Goal: Register for event/course

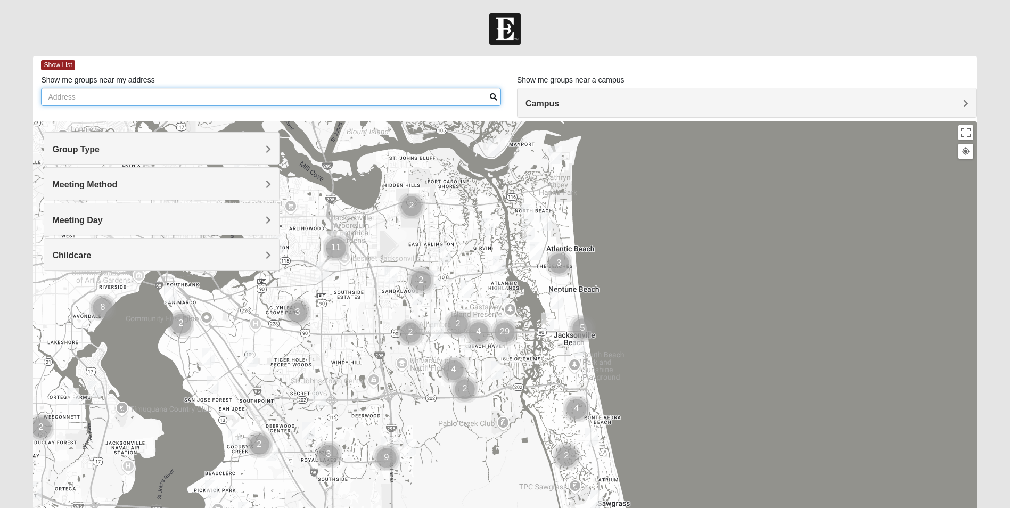
click at [114, 94] on input "Show me groups near my address" at bounding box center [271, 97] width 460 height 18
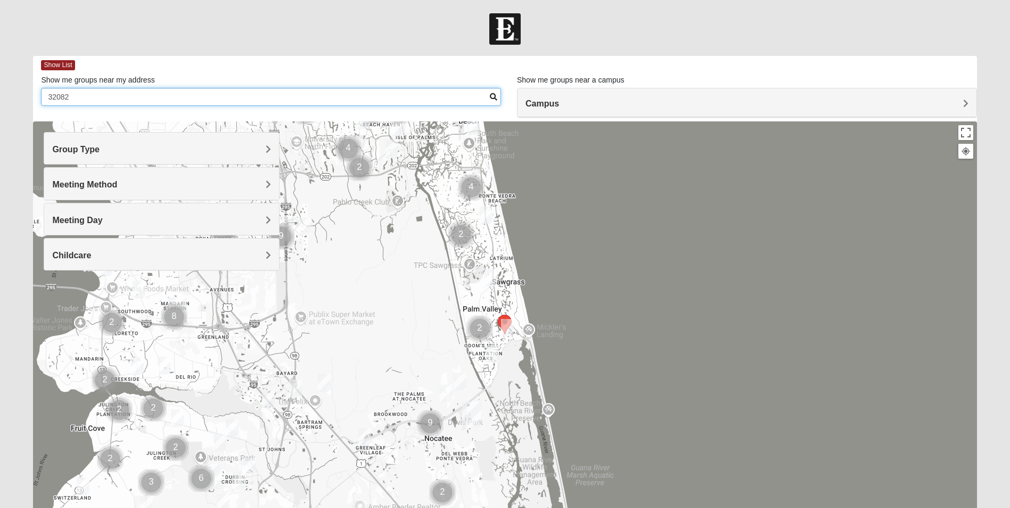
type input "32082"
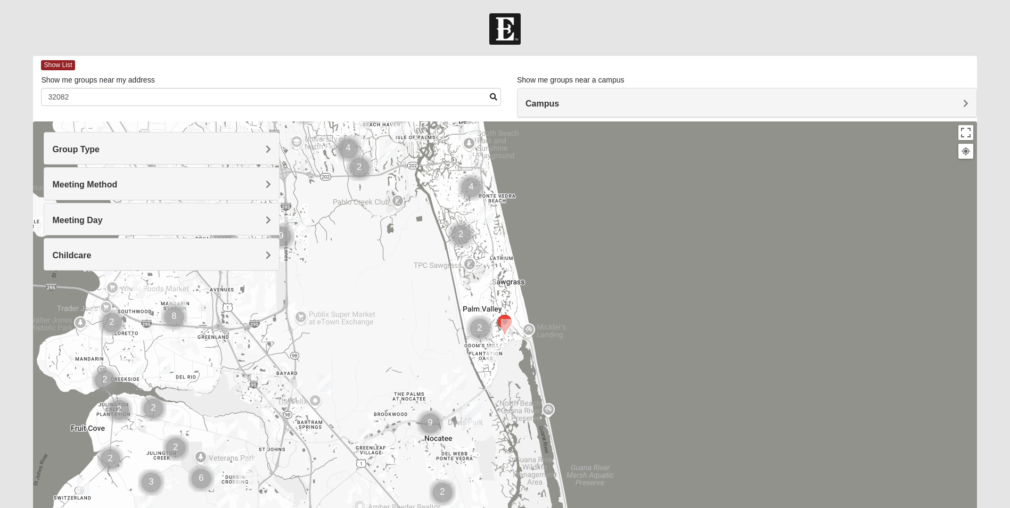
click at [258, 152] on h4 "Group Type" at bounding box center [161, 149] width 219 height 10
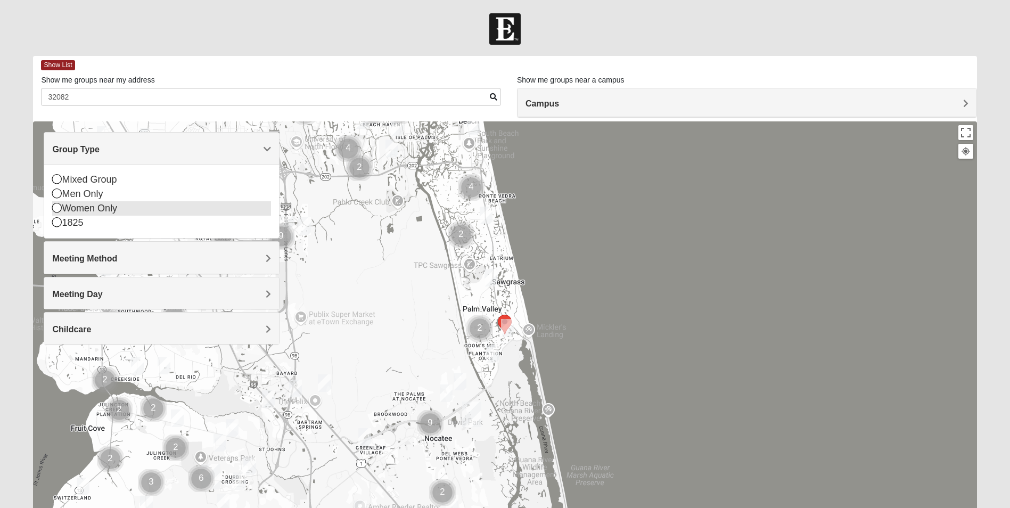
click at [91, 209] on div "Women Only" at bounding box center [161, 208] width 219 height 14
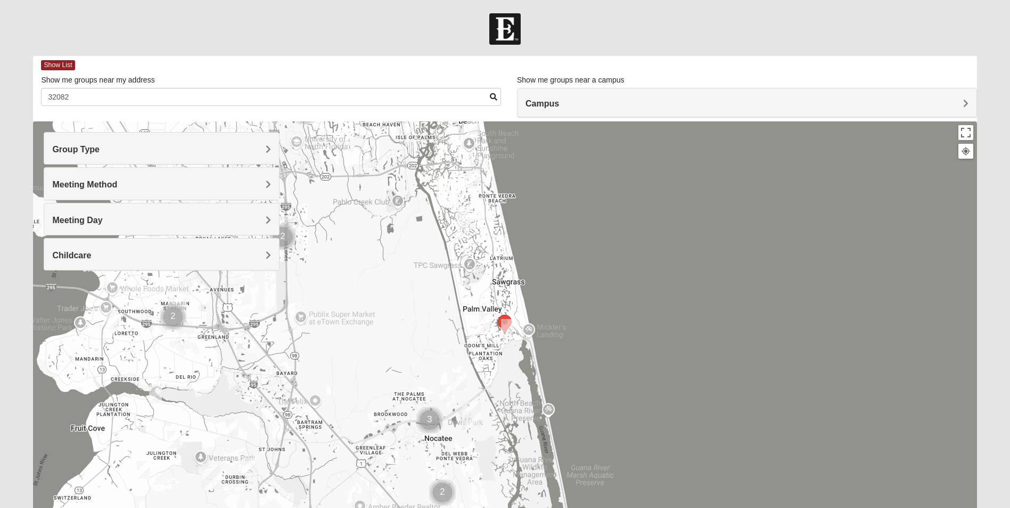
click at [142, 187] on h4 "Meeting Method" at bounding box center [161, 184] width 219 height 10
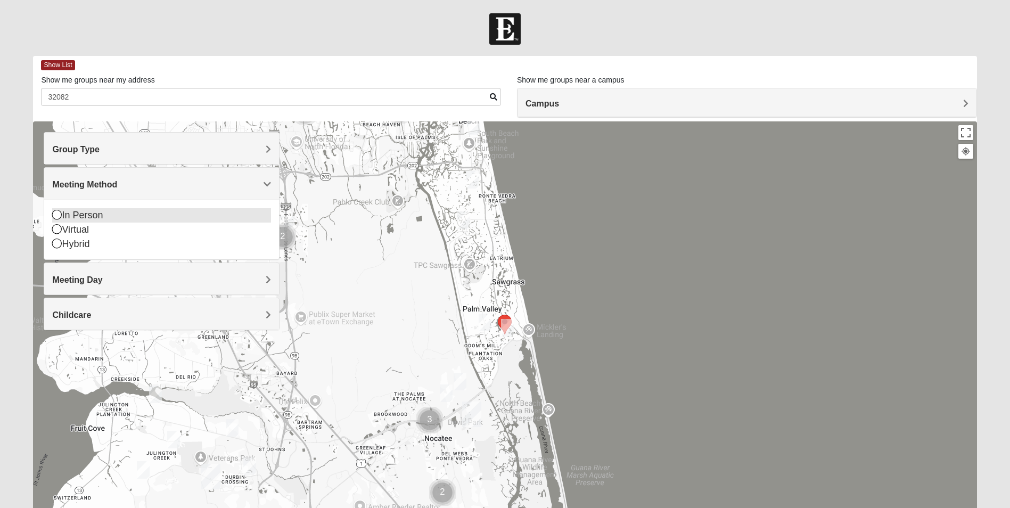
click at [92, 212] on div "In Person" at bounding box center [161, 215] width 219 height 14
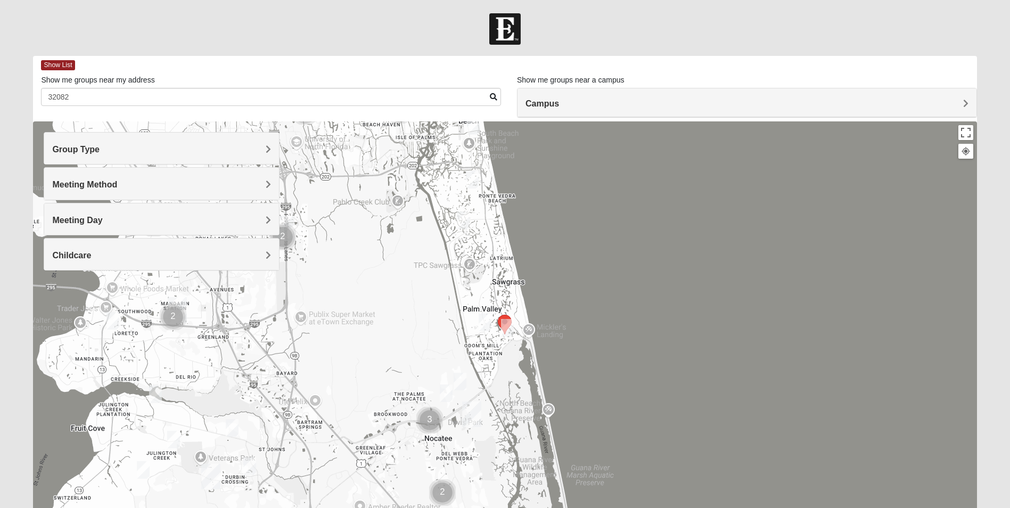
click at [104, 222] on h4 "Meeting Day" at bounding box center [161, 220] width 219 height 10
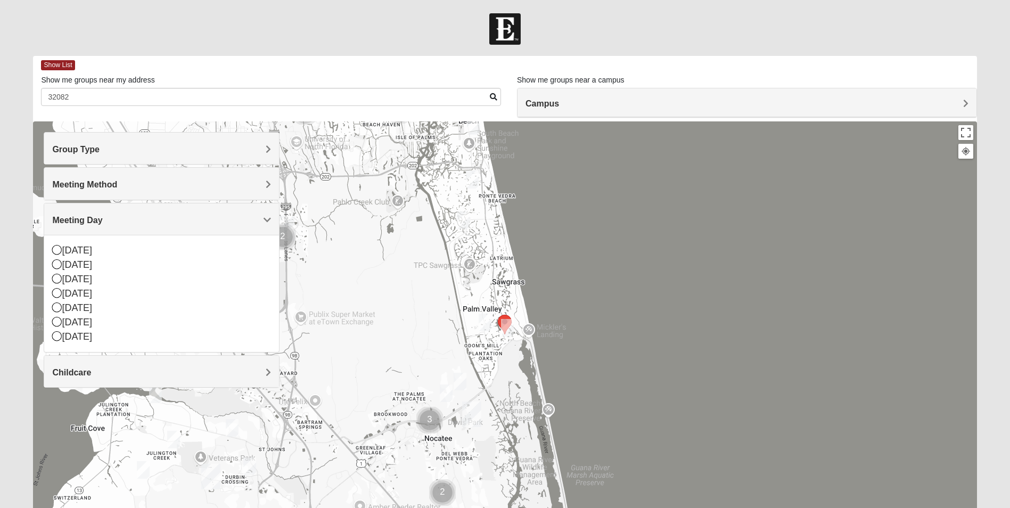
click at [104, 222] on h4 "Meeting Day" at bounding box center [161, 220] width 219 height 10
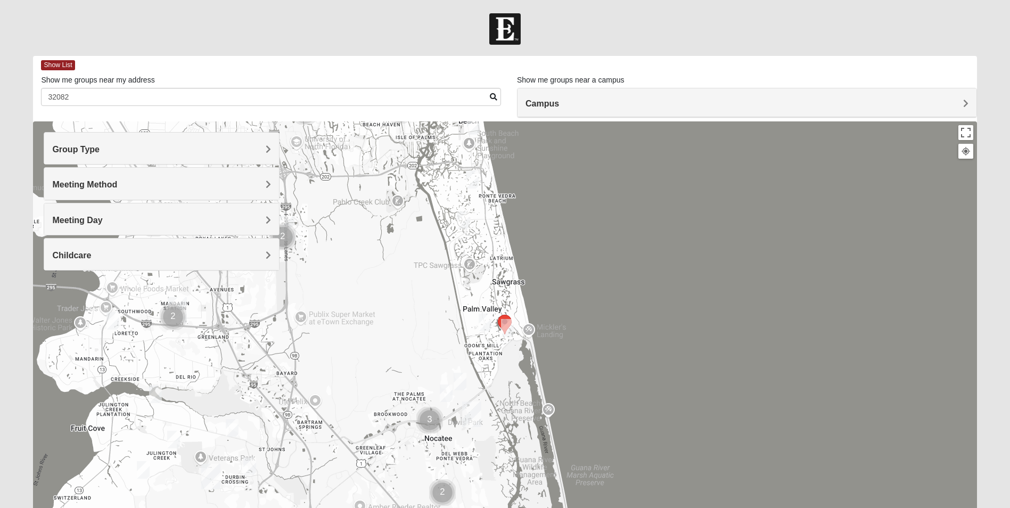
click at [566, 104] on h4 "Campus" at bounding box center [747, 104] width 443 height 10
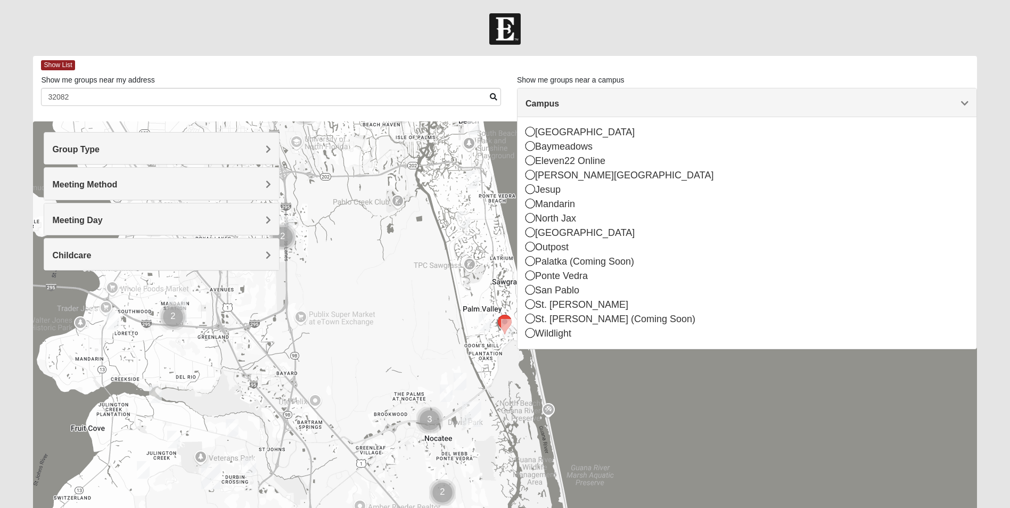
click at [566, 104] on h4 "Campus" at bounding box center [747, 104] width 443 height 10
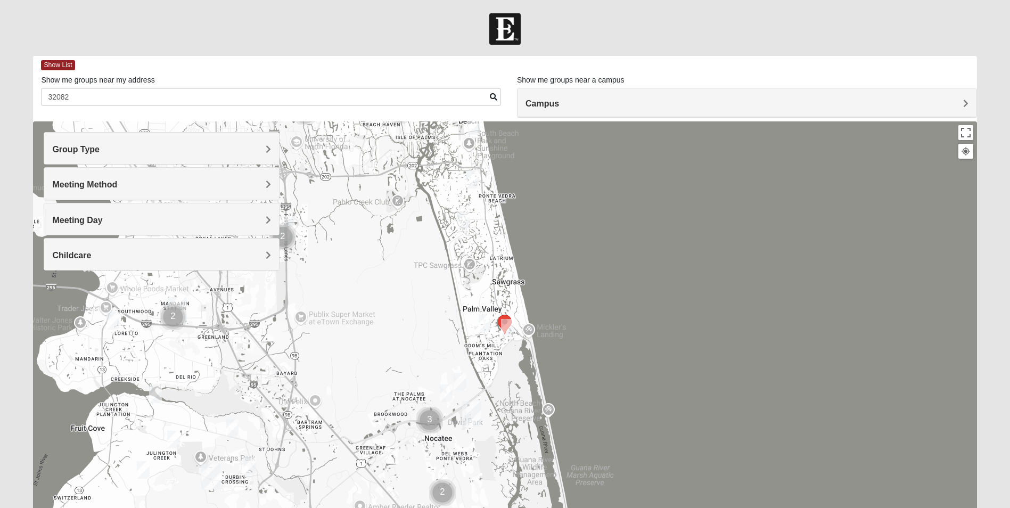
click at [715, 120] on div "Show List Loading Groups Keywords Filter Additional Filters Campus Arlington Ba…" at bounding box center [505, 302] width 944 height 492
click at [706, 103] on h4 "Campus" at bounding box center [747, 104] width 443 height 10
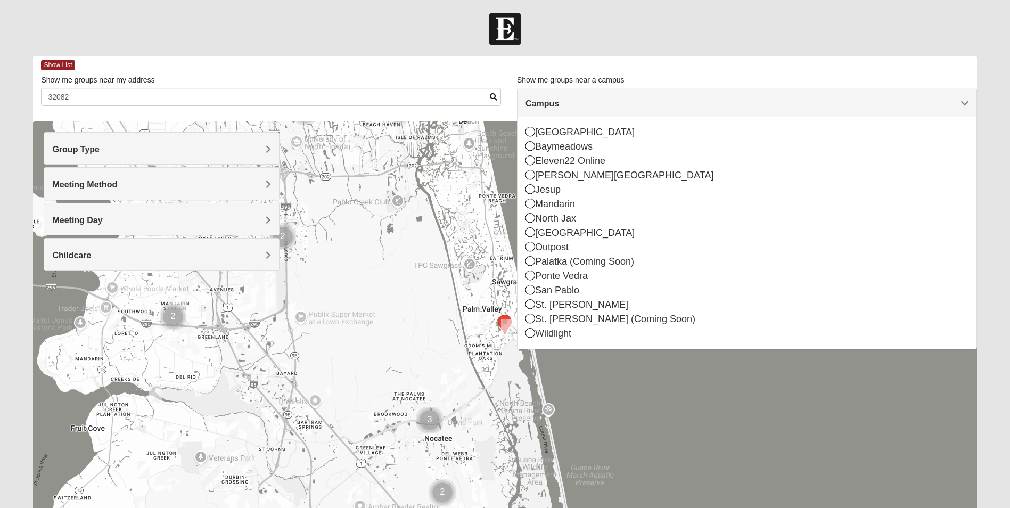
click at [302, 75] on div "Show me groups near my address 32082" at bounding box center [271, 90] width 460 height 31
click at [358, 55] on div at bounding box center [505, 55] width 960 height 1
click at [68, 59] on div "Show List" at bounding box center [509, 65] width 936 height 19
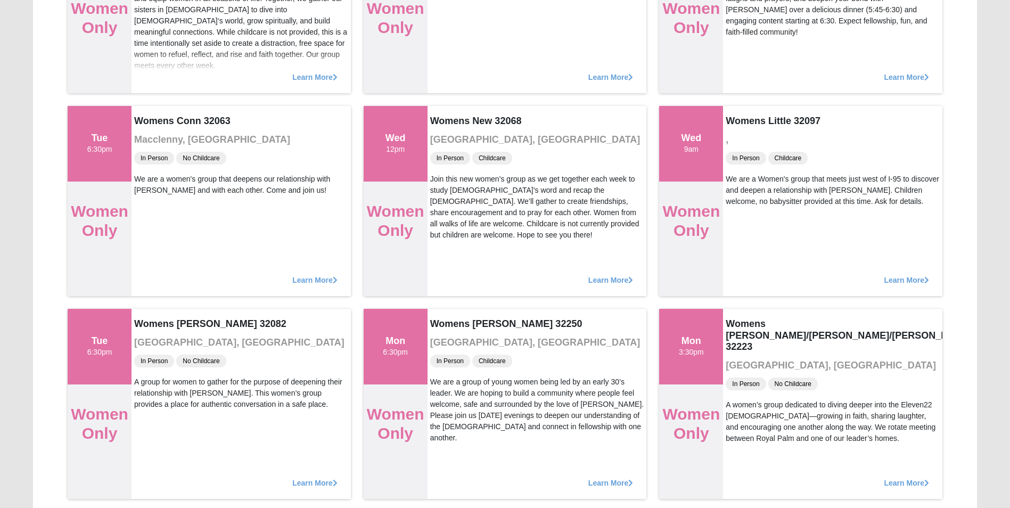
scroll to position [5059, 0]
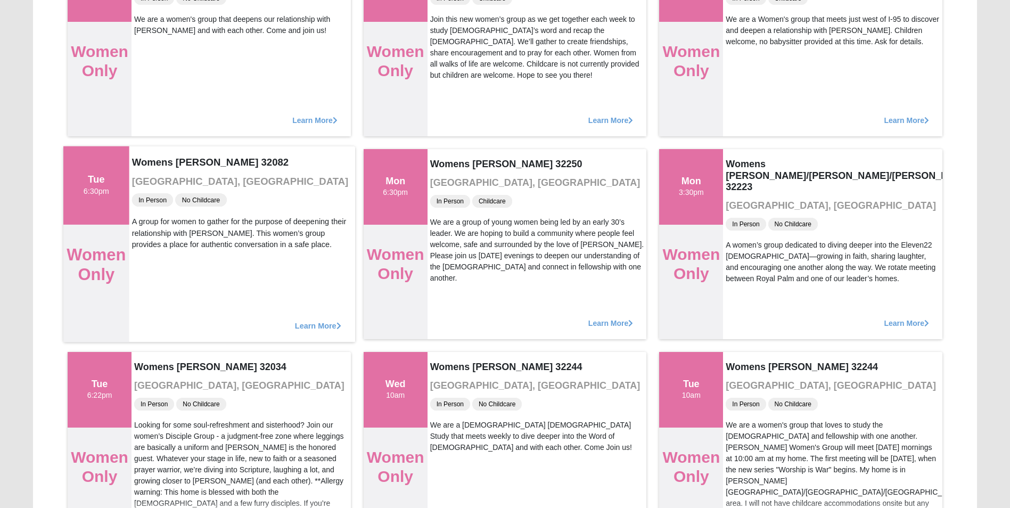
click at [310, 321] on div "Learn More" at bounding box center [242, 320] width 226 height 44
click at [326, 320] on span "Learn More" at bounding box center [318, 320] width 46 height 0
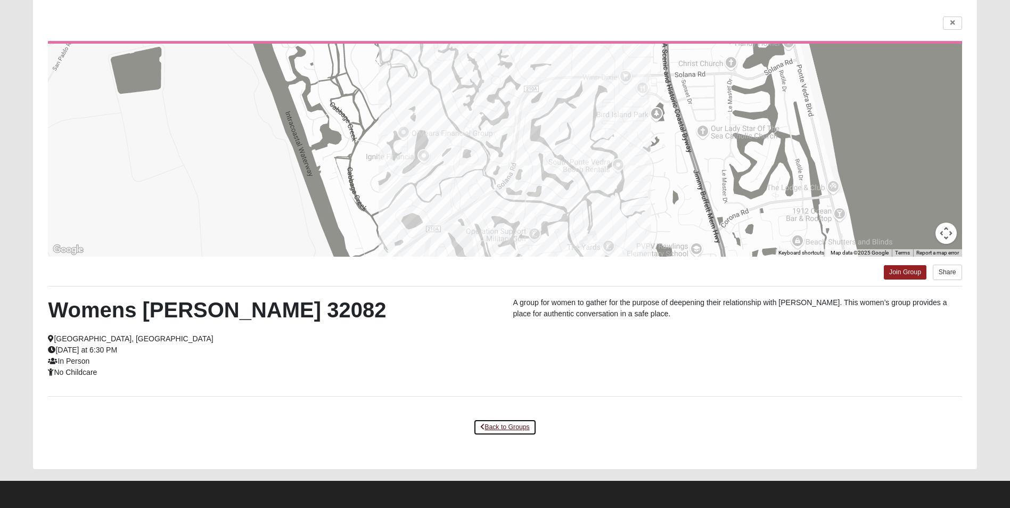
click at [512, 433] on link "Back to Groups" at bounding box center [504, 427] width 63 height 17
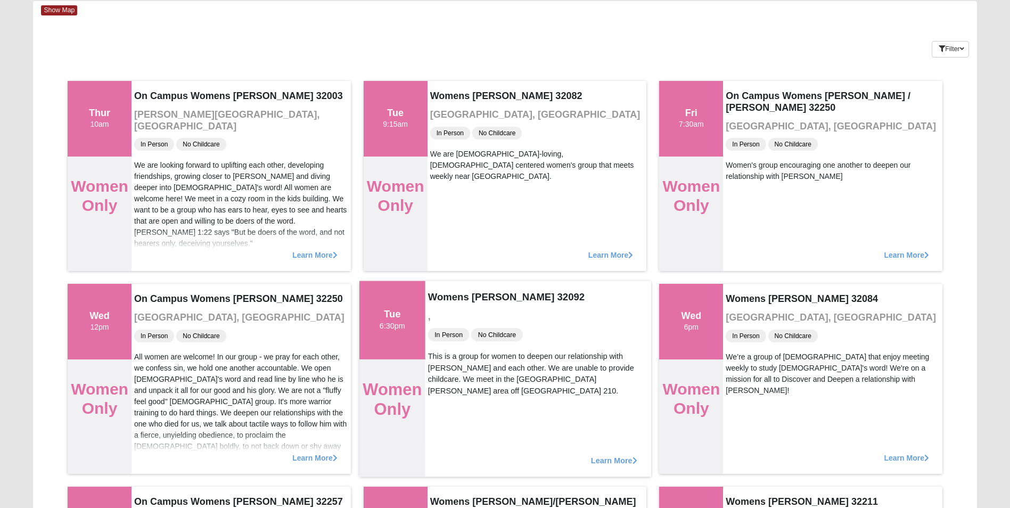
scroll to position [0, 0]
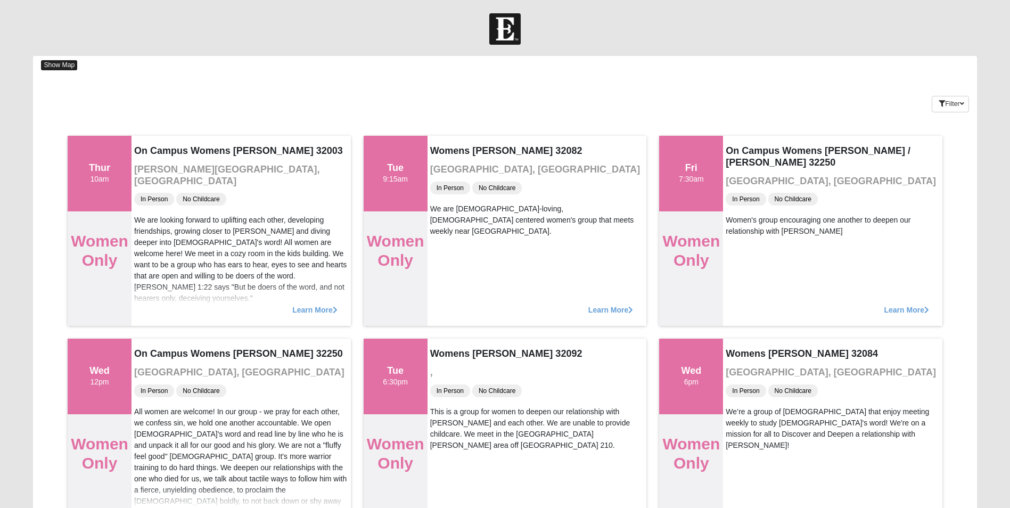
click at [71, 61] on span "Show Map" at bounding box center [59, 65] width 36 height 10
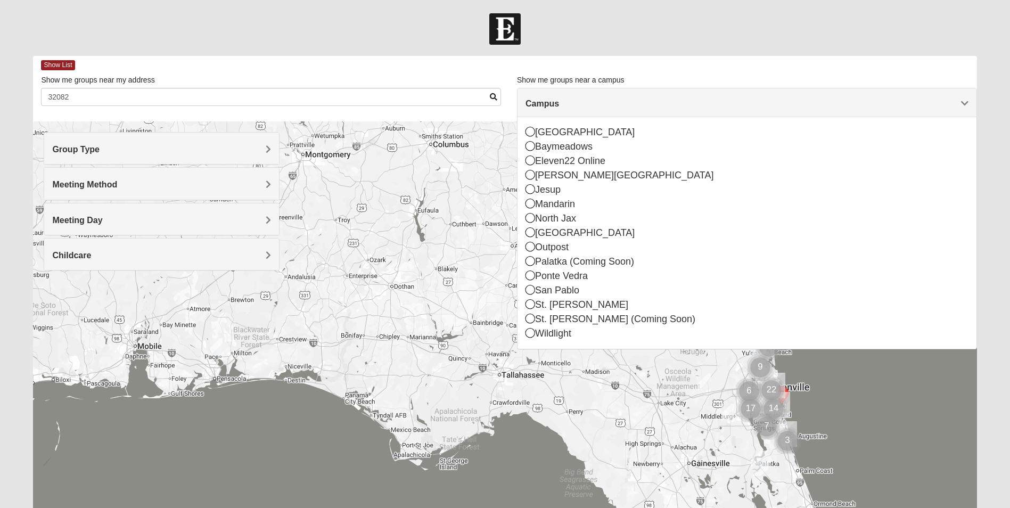
click at [524, 287] on div "Arlington Baymeadows Eleven22 Online Fleming Island Jesup Mandarin North Jax Or…" at bounding box center [747, 233] width 459 height 232
click at [533, 292] on icon at bounding box center [531, 290] width 10 height 10
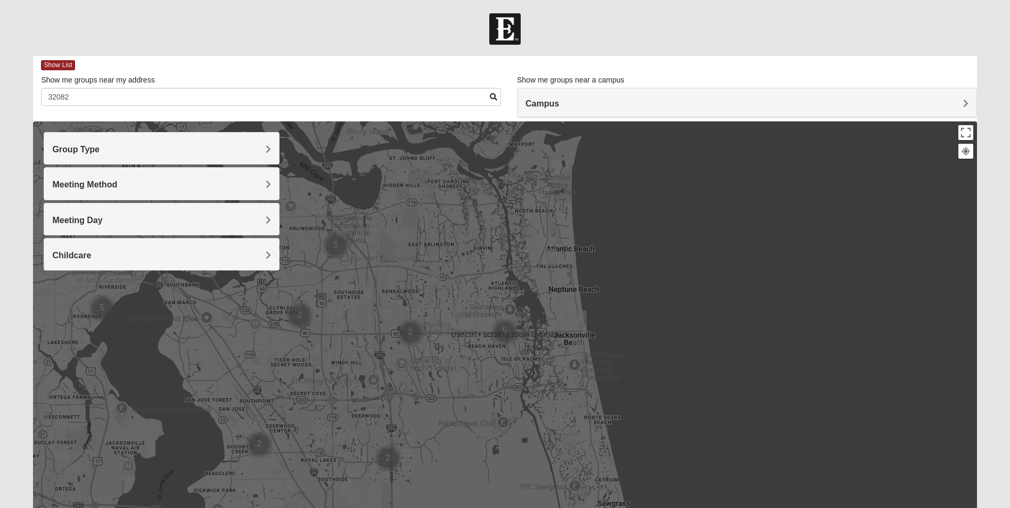
click at [249, 148] on h4 "Group Type" at bounding box center [161, 149] width 219 height 10
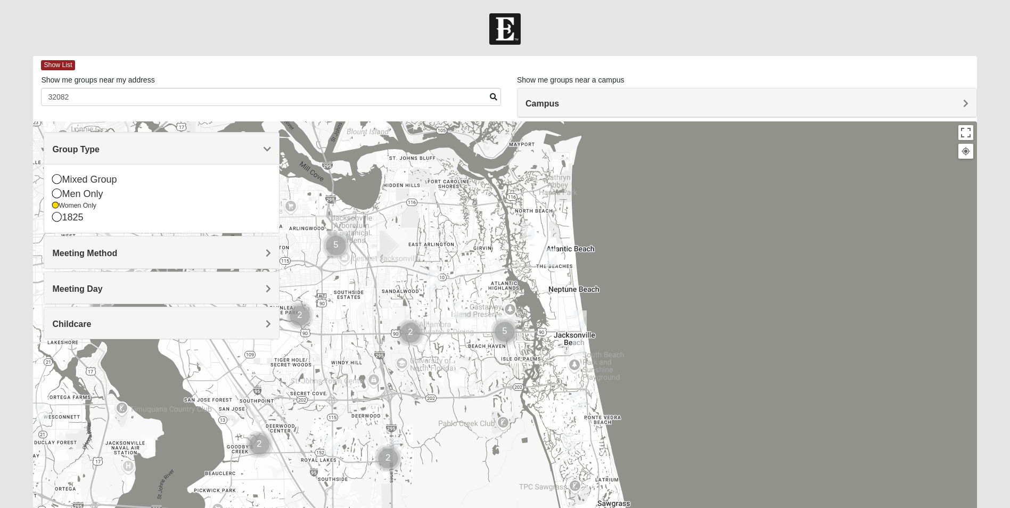
click at [509, 325] on img "Cluster of 5 groups" at bounding box center [505, 331] width 27 height 27
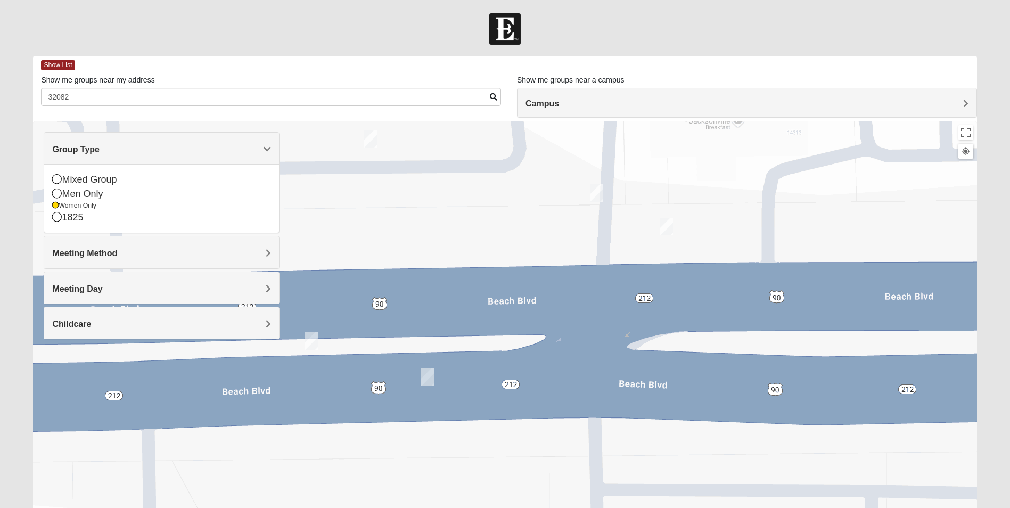
drag, startPoint x: 501, startPoint y: 300, endPoint x: 513, endPoint y: 234, distance: 67.7
click at [513, 234] on div "To navigate, press the arrow keys." at bounding box center [505, 334] width 944 height 426
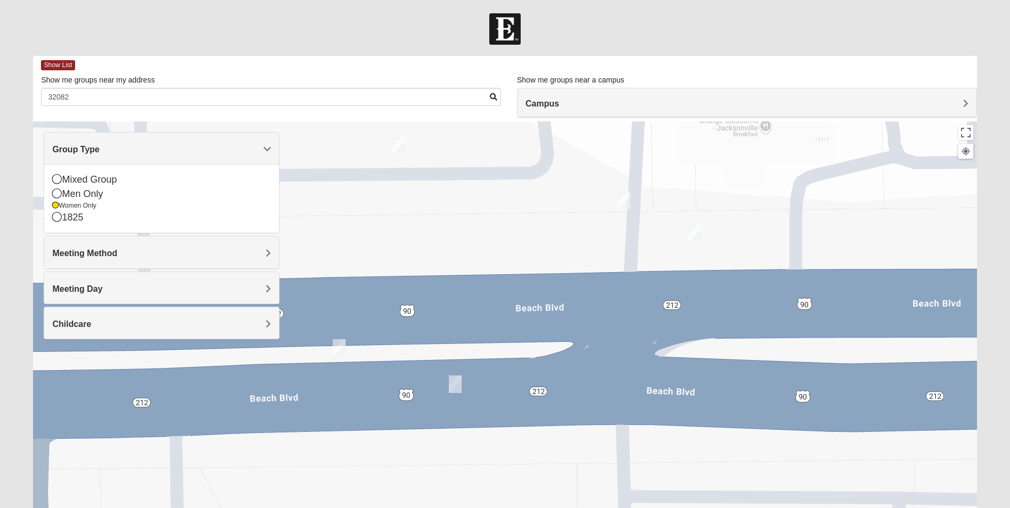
click at [399, 145] on img "On Campus Womens Smith 32250" at bounding box center [398, 146] width 13 height 18
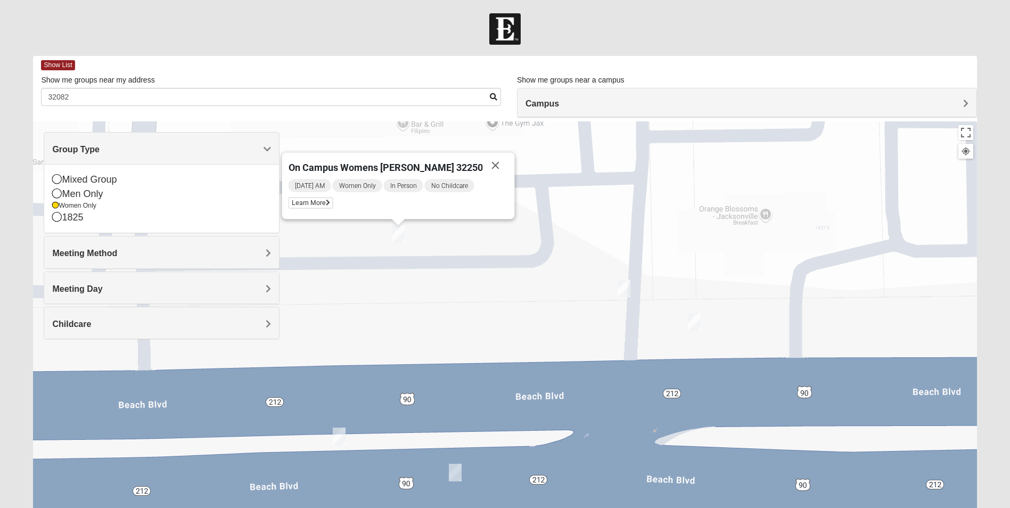
click at [621, 290] on img "On Campus Womens Manfredi 32250" at bounding box center [624, 289] width 13 height 18
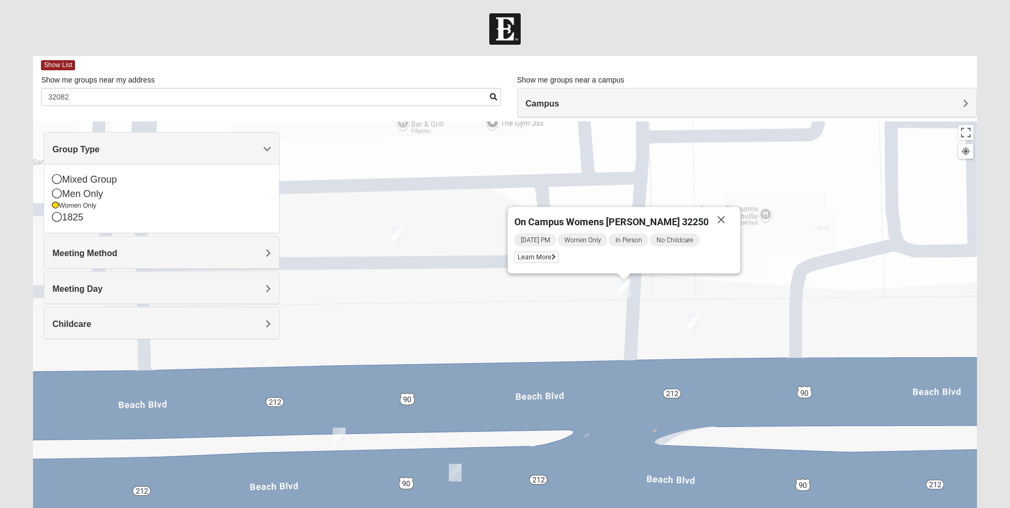
click at [698, 324] on img "On Campus Womens Simpson / Helmus 32250" at bounding box center [694, 322] width 13 height 18
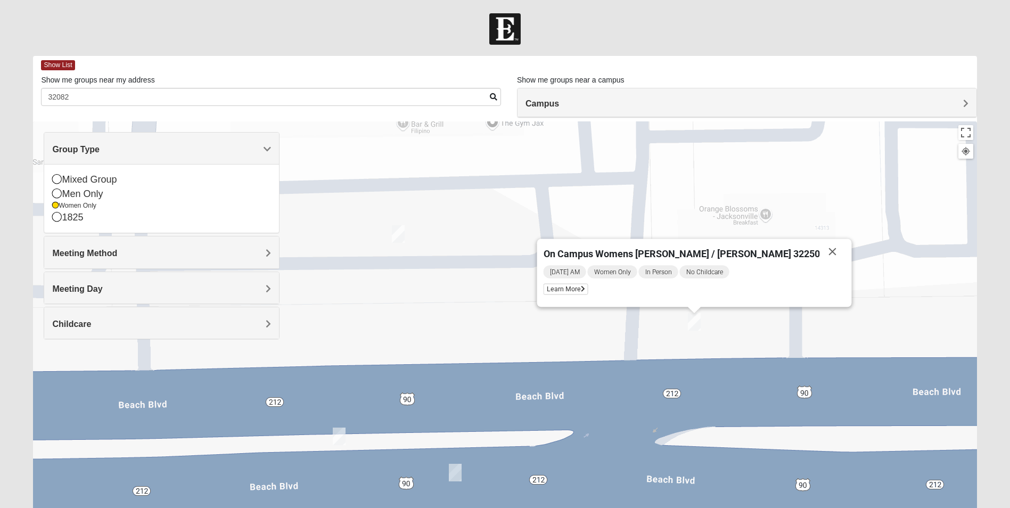
click at [458, 479] on img "On Campus Womens Holt 32250" at bounding box center [455, 473] width 13 height 18
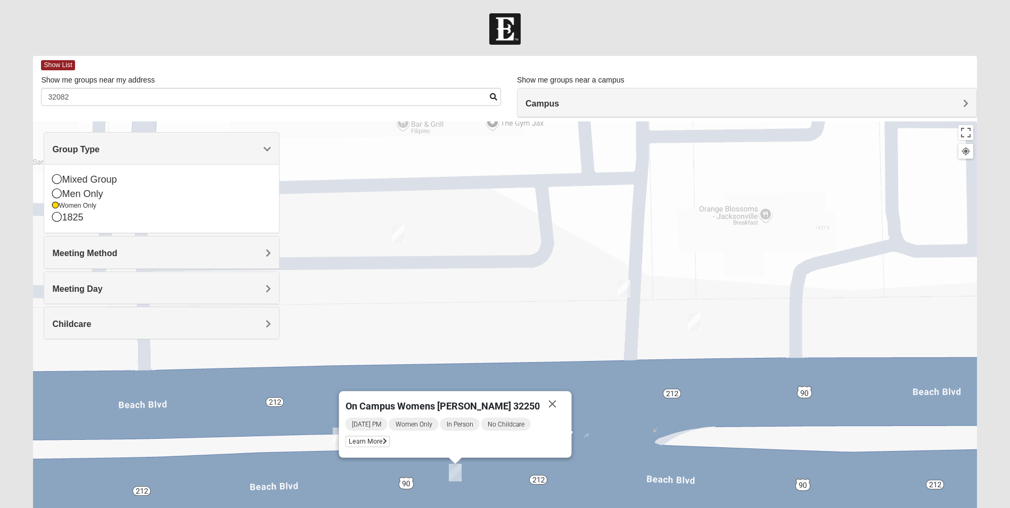
click at [335, 440] on img "Womens Wade 32250" at bounding box center [339, 437] width 13 height 18
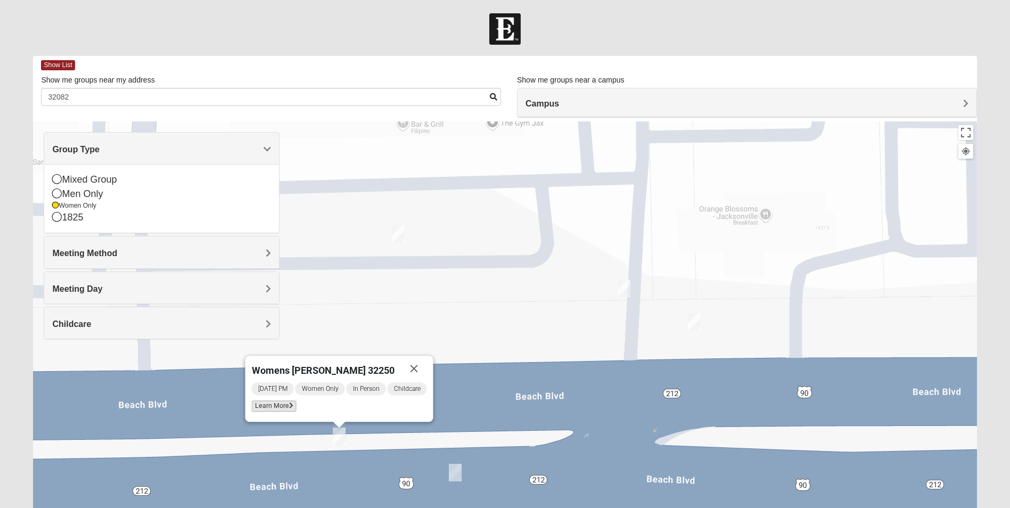
click at [289, 409] on icon at bounding box center [291, 406] width 4 height 6
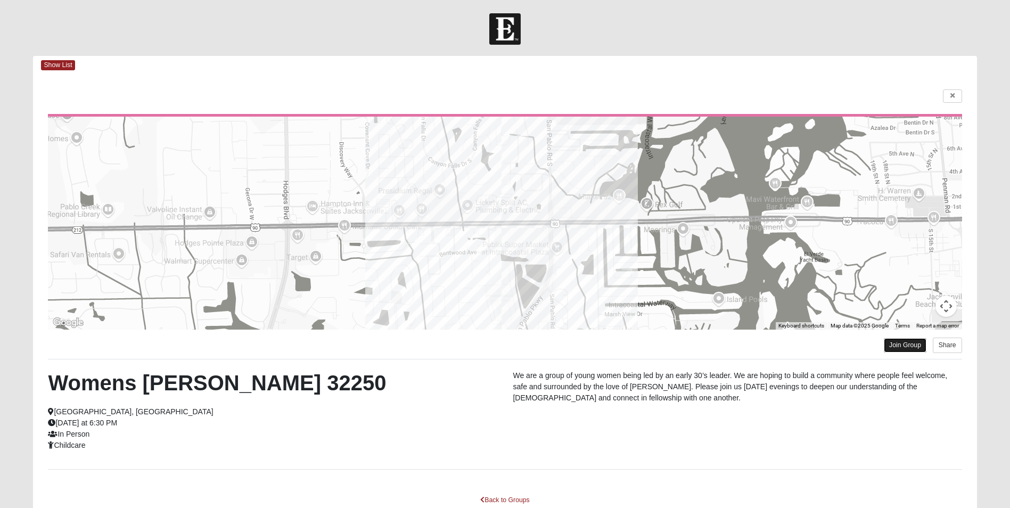
click at [904, 345] on link "Join Group" at bounding box center [905, 345] width 43 height 14
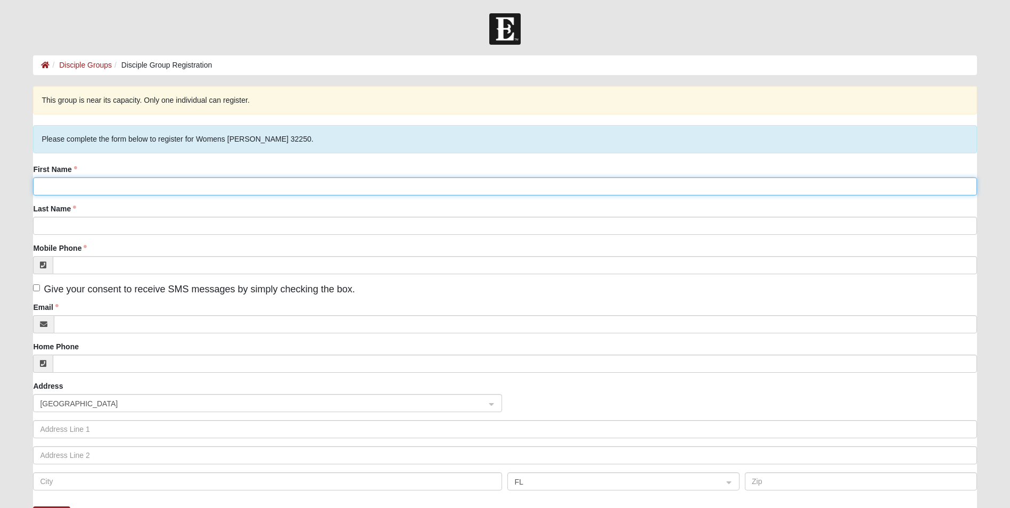
click at [110, 187] on input "First Name" at bounding box center [505, 186] width 944 height 18
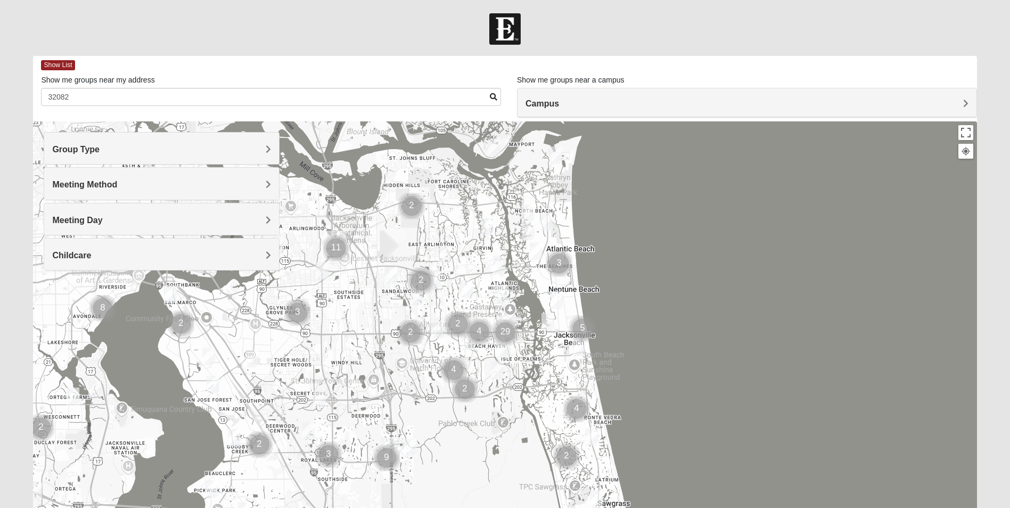
click at [597, 112] on div "Campus" at bounding box center [747, 102] width 459 height 29
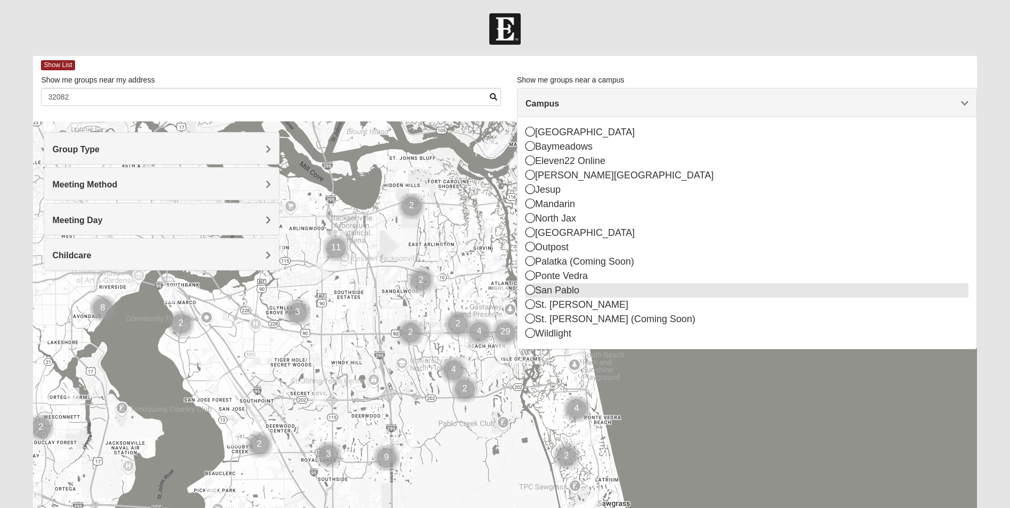
click at [534, 288] on icon at bounding box center [531, 290] width 10 height 10
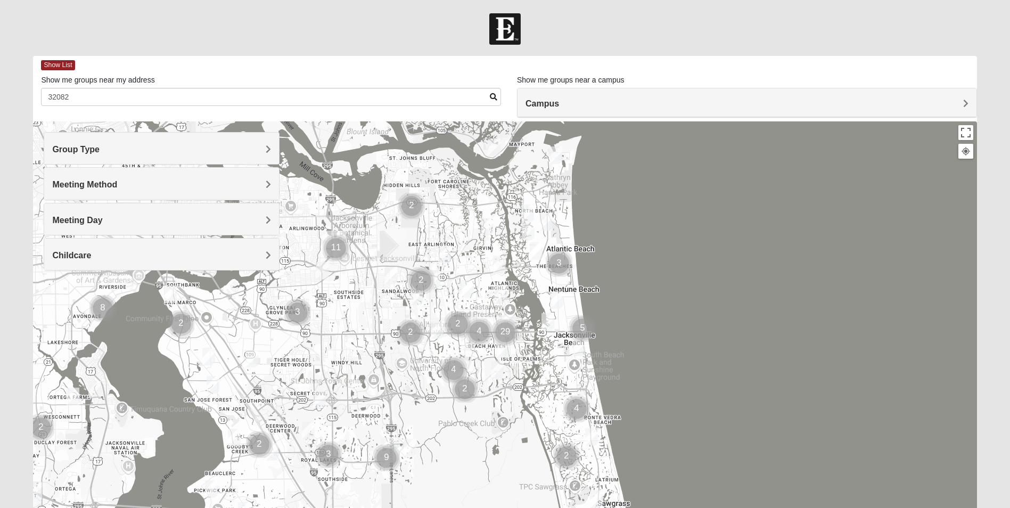
click at [216, 195] on div "Meeting Method" at bounding box center [161, 183] width 235 height 31
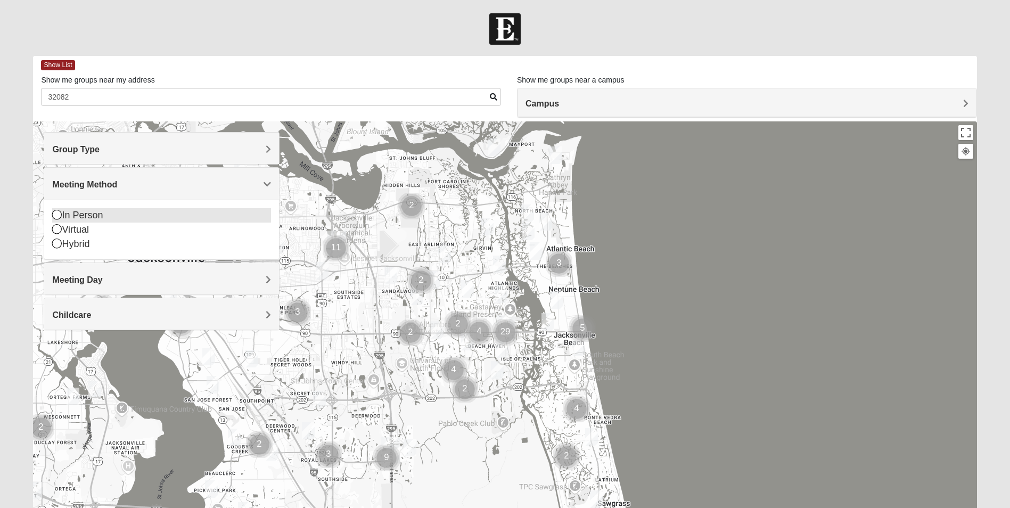
click at [67, 216] on div "In Person" at bounding box center [161, 215] width 219 height 14
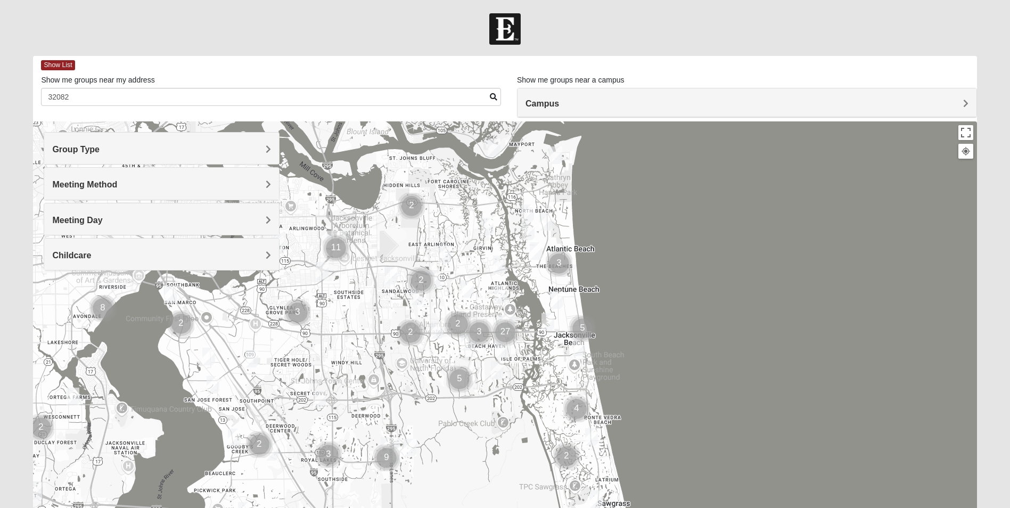
click at [109, 147] on h4 "Group Type" at bounding box center [161, 149] width 219 height 10
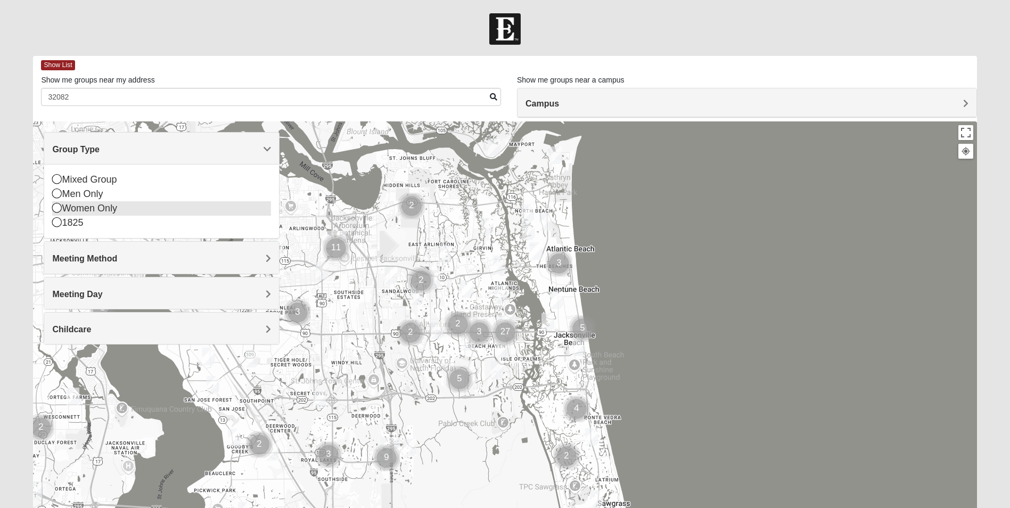
click at [87, 207] on div "Women Only" at bounding box center [161, 208] width 219 height 14
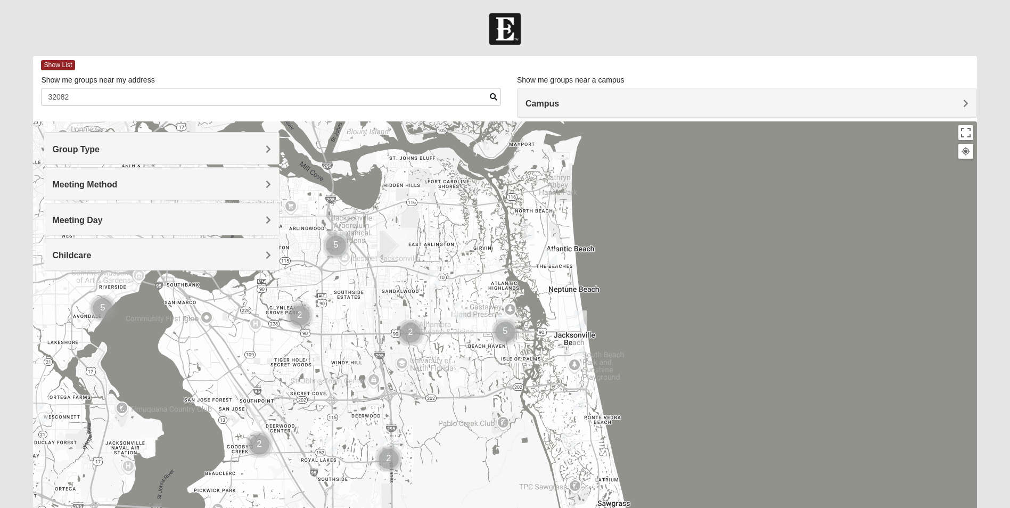
click at [510, 326] on img "Cluster of 5 groups" at bounding box center [505, 331] width 27 height 27
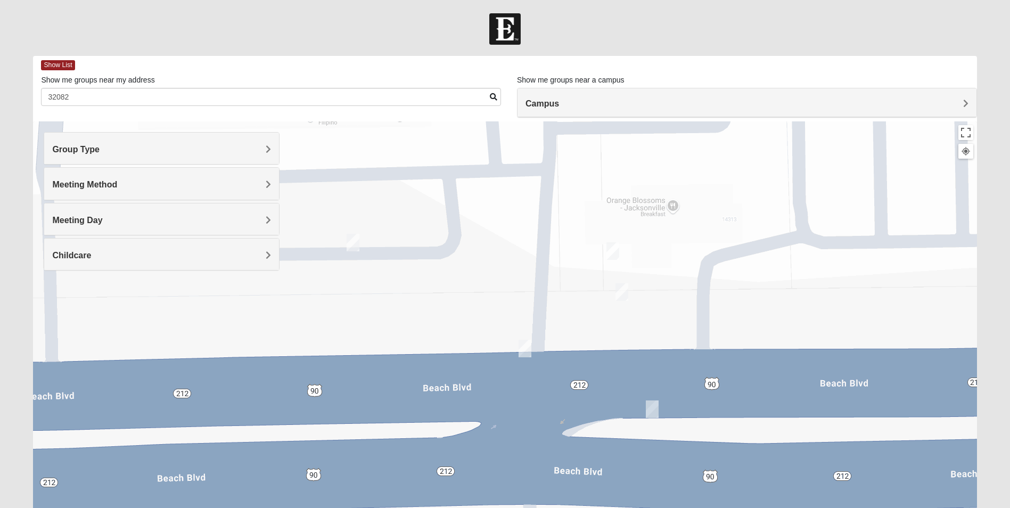
click at [522, 347] on img "On Campus Womens Holt 32250" at bounding box center [525, 349] width 13 height 18
click at [454, 320] on span "Learn More" at bounding box center [437, 317] width 45 height 11
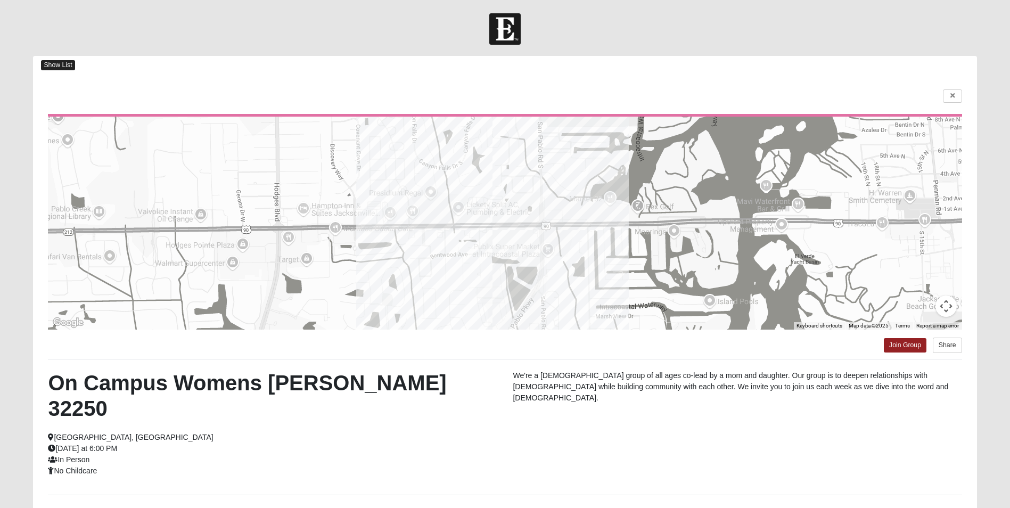
click at [57, 65] on span "Show List" at bounding box center [58, 65] width 34 height 10
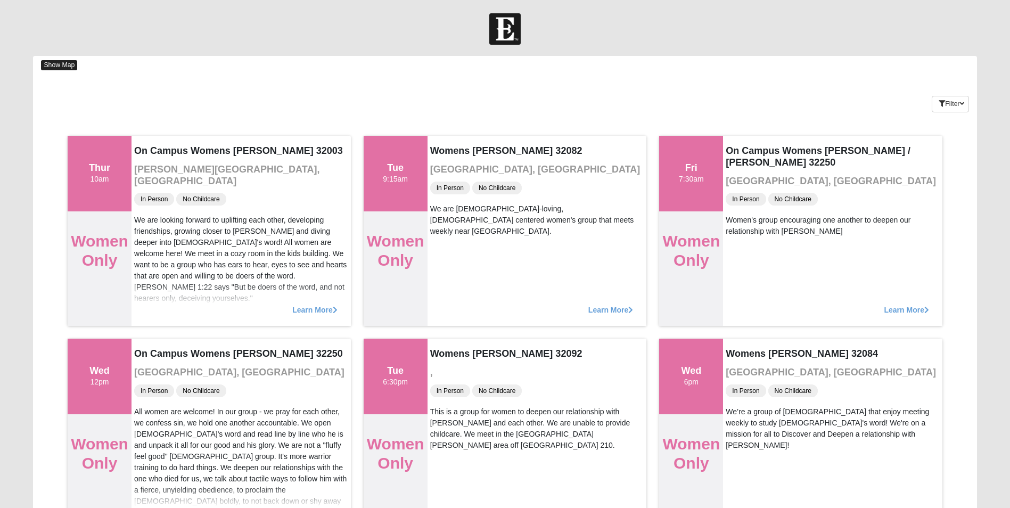
click at [64, 64] on span "Show Map" at bounding box center [59, 65] width 36 height 10
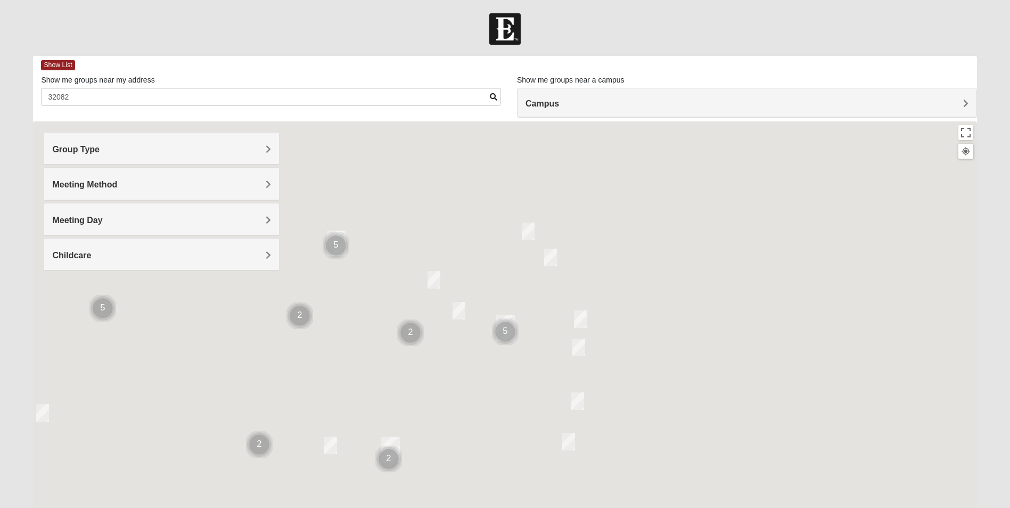
click at [500, 324] on img "Cluster of 5 groups" at bounding box center [505, 331] width 27 height 27
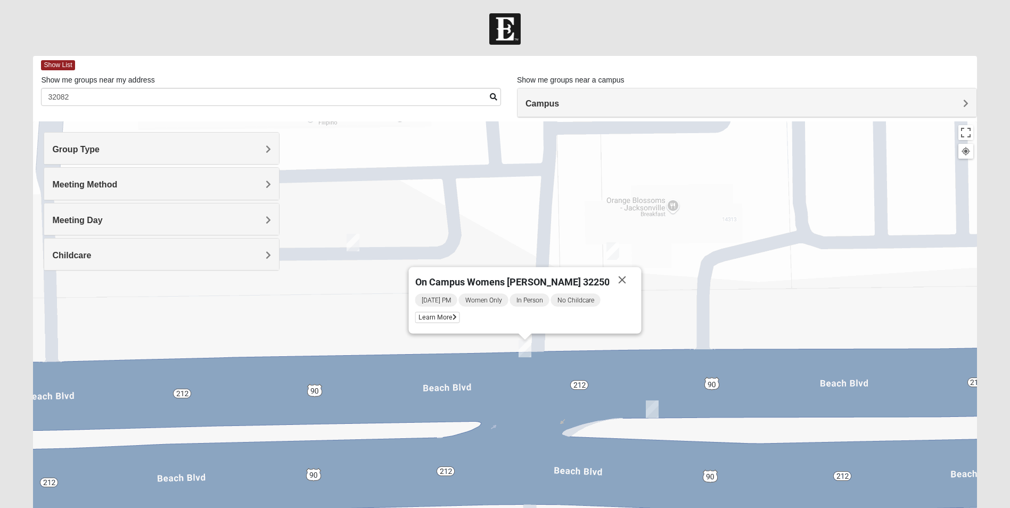
click at [626, 286] on img "On Campus Womens Manfredi 32250" at bounding box center [622, 292] width 13 height 18
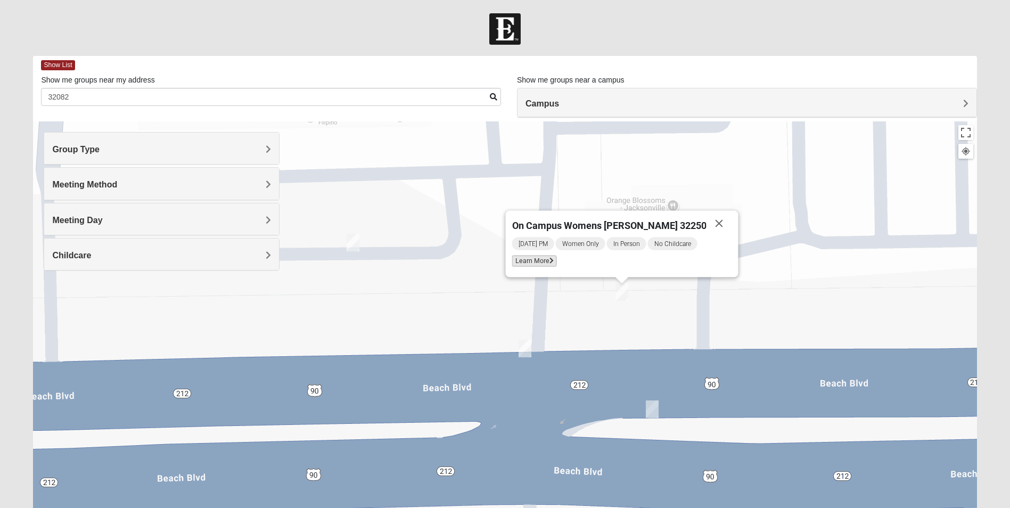
click at [555, 261] on span "Learn More" at bounding box center [534, 261] width 45 height 11
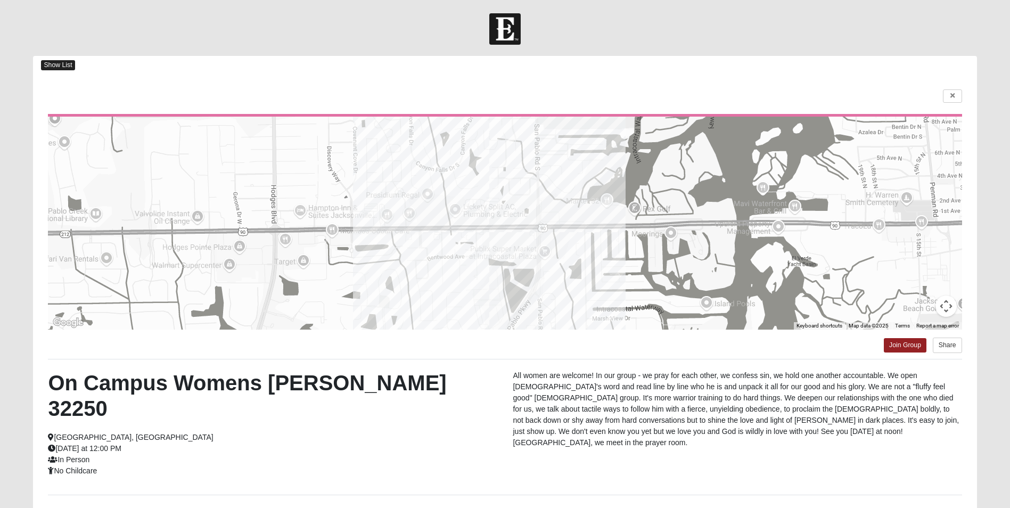
click at [44, 64] on span "Show List" at bounding box center [58, 65] width 34 height 10
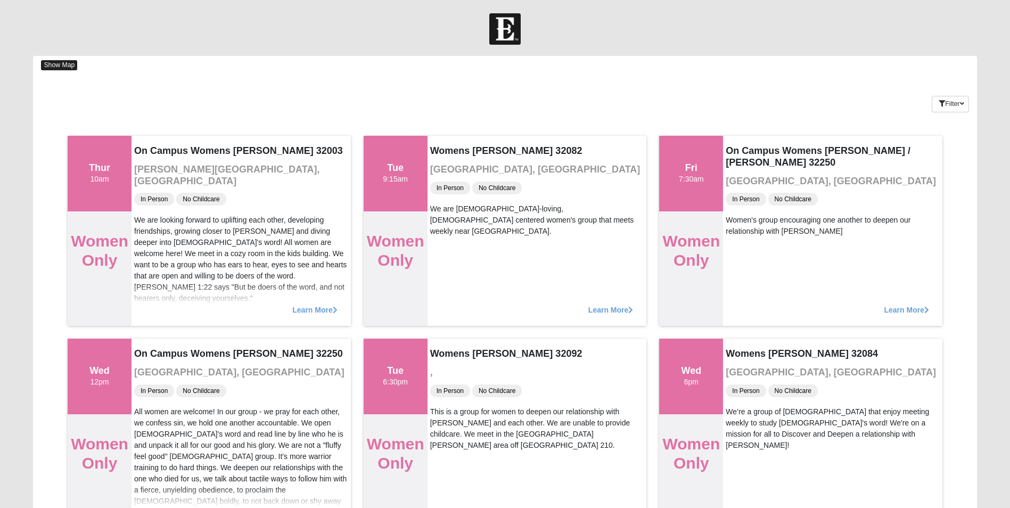
click at [44, 64] on span "Show Map" at bounding box center [59, 65] width 36 height 10
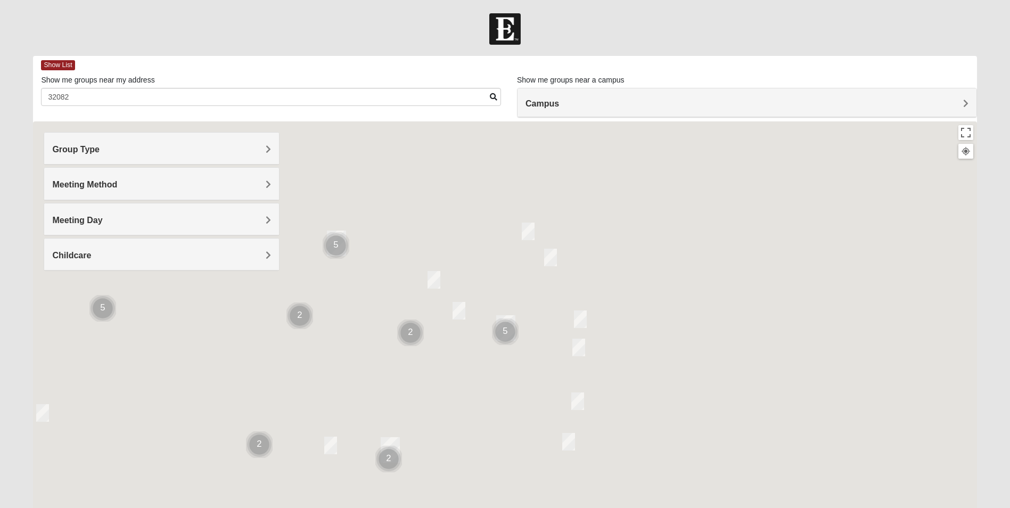
click at [561, 102] on h4 "Campus" at bounding box center [747, 104] width 443 height 10
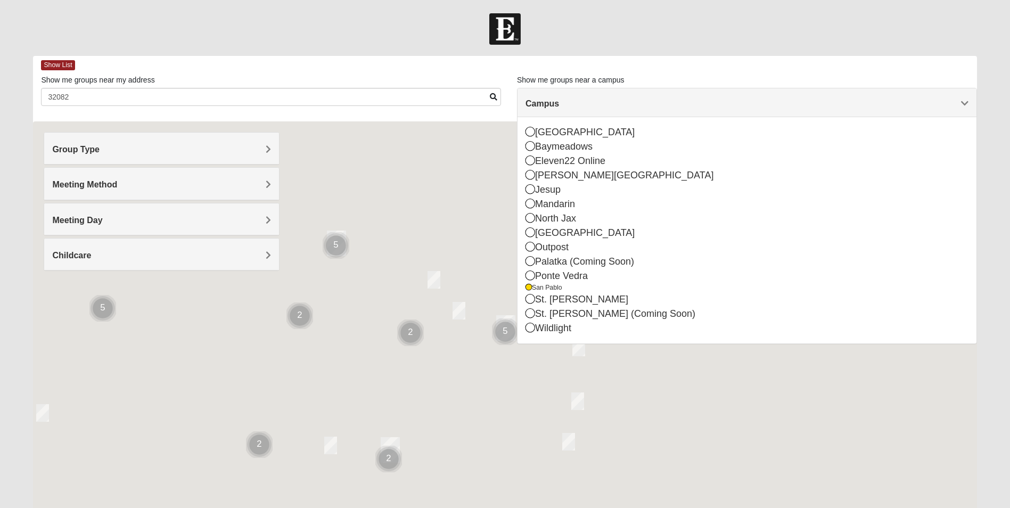
click at [182, 155] on div "Group Type" at bounding box center [161, 148] width 235 height 31
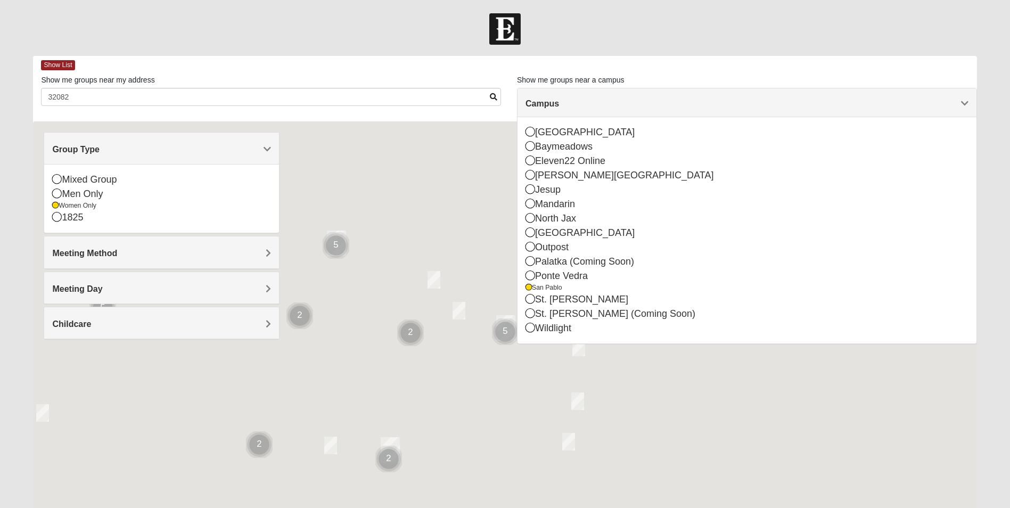
click at [804, 34] on div at bounding box center [505, 28] width 1010 height 31
click at [513, 327] on img "Cluster of 5 groups" at bounding box center [505, 331] width 27 height 27
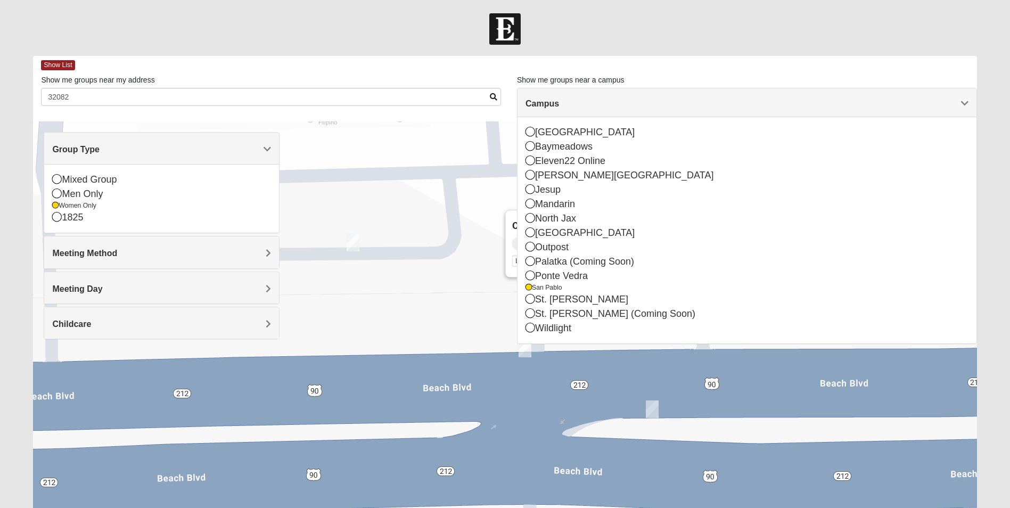
click at [580, 372] on div "To navigate, press the arrow keys. On Campus Womens Manfredi 32250 Wednesday PM…" at bounding box center [505, 334] width 944 height 426
click at [642, 372] on div "To navigate, press the arrow keys. On Campus Womens Manfredi 32250 Wednesday PM…" at bounding box center [505, 334] width 944 height 426
click at [601, 96] on div "Campus" at bounding box center [747, 102] width 459 height 29
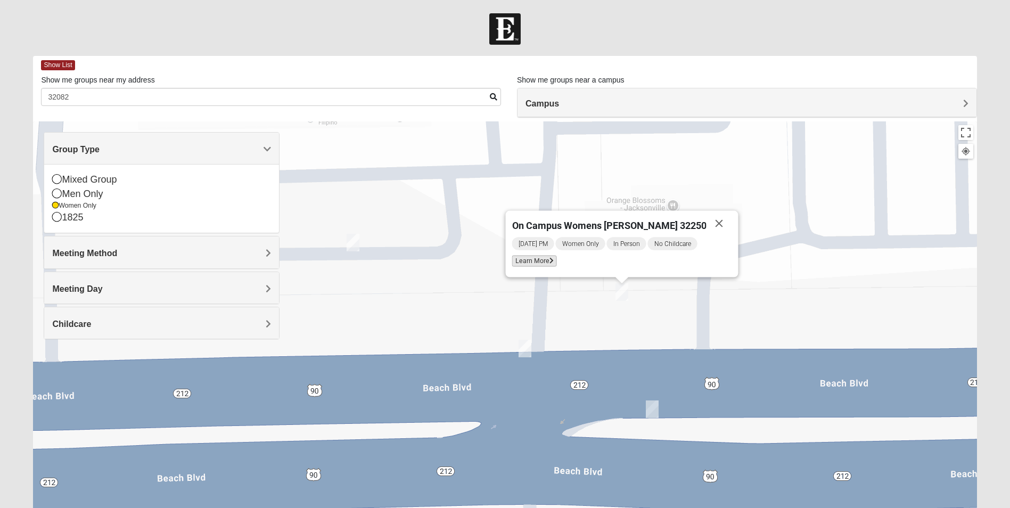
click at [557, 263] on span "Learn More" at bounding box center [534, 261] width 45 height 11
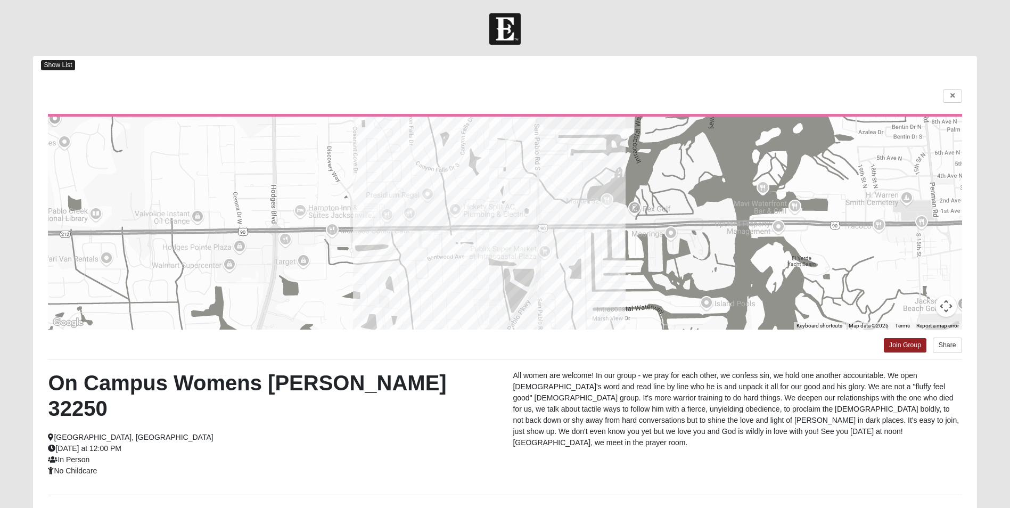
click at [74, 67] on span "Show List" at bounding box center [58, 65] width 34 height 10
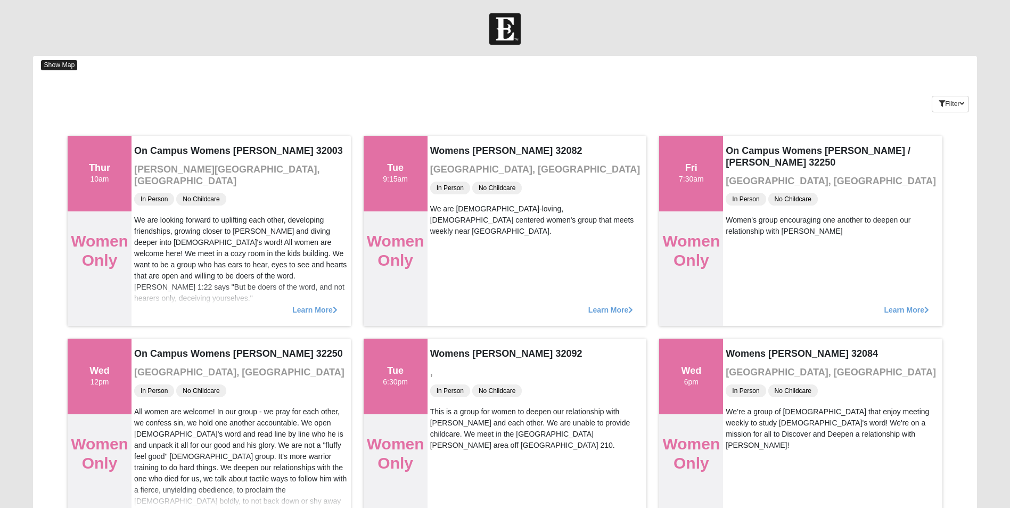
click at [73, 64] on span "Show Map" at bounding box center [59, 65] width 36 height 10
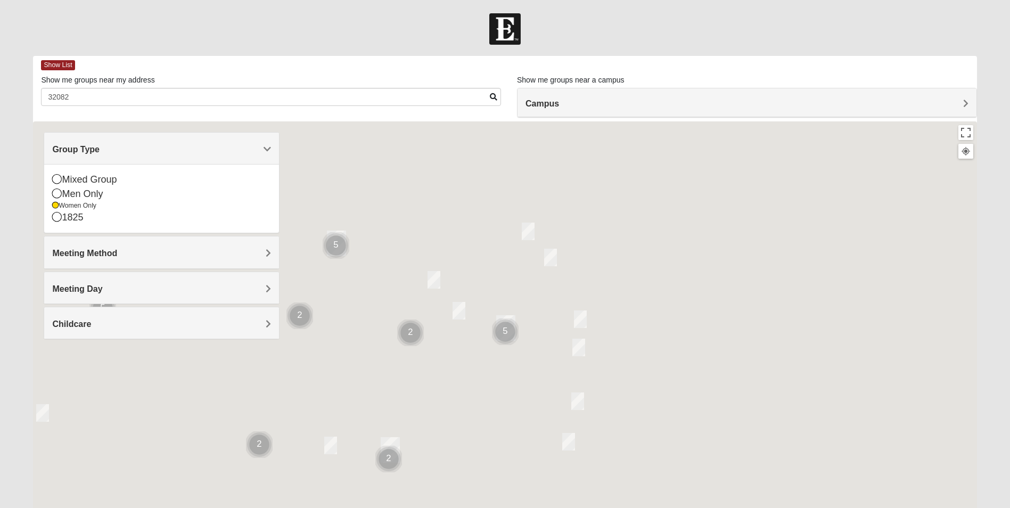
click at [559, 116] on div "Campus" at bounding box center [747, 102] width 459 height 29
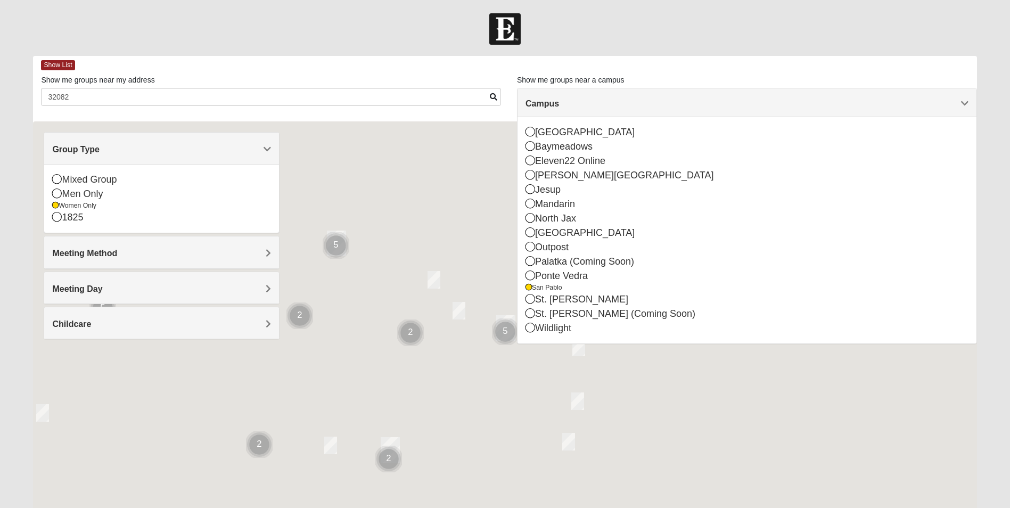
click at [559, 93] on div "Campus" at bounding box center [747, 102] width 459 height 29
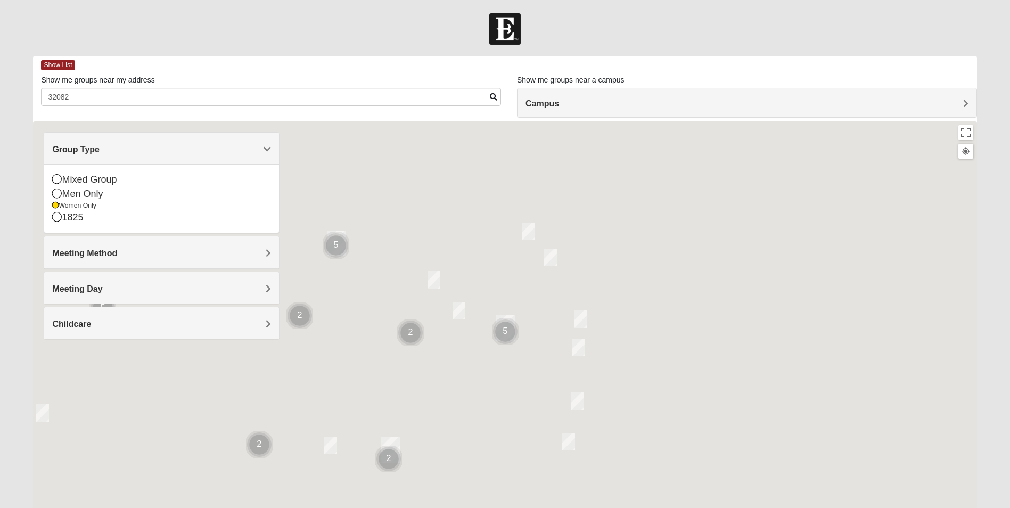
click at [457, 305] on img "Womens Parker/Vereen 32246" at bounding box center [459, 311] width 13 height 18
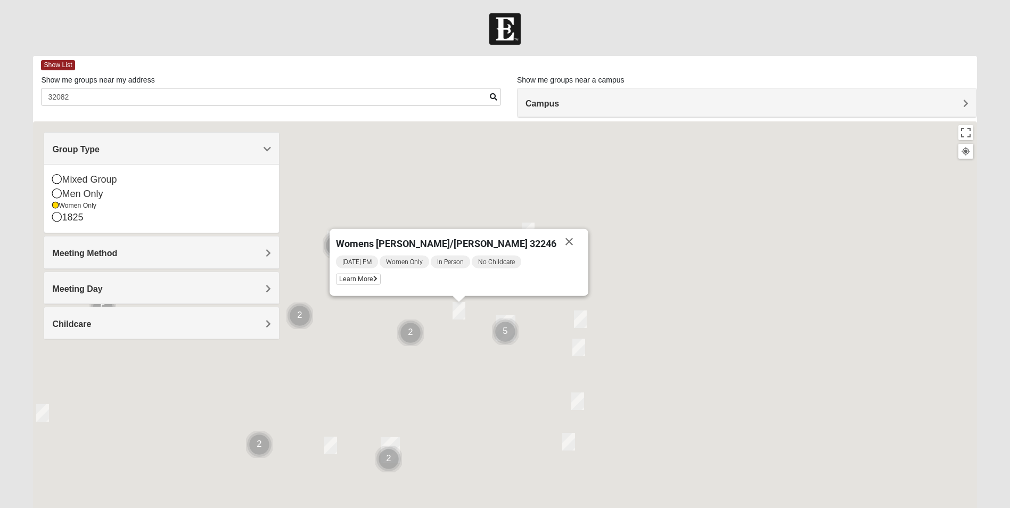
click at [604, 213] on div "Womens Parker/Vereen 32246 Monday PM Women Only In Person No Childcare Learn Mo…" at bounding box center [505, 334] width 944 height 426
click at [556, 244] on button "Close" at bounding box center [569, 242] width 26 height 26
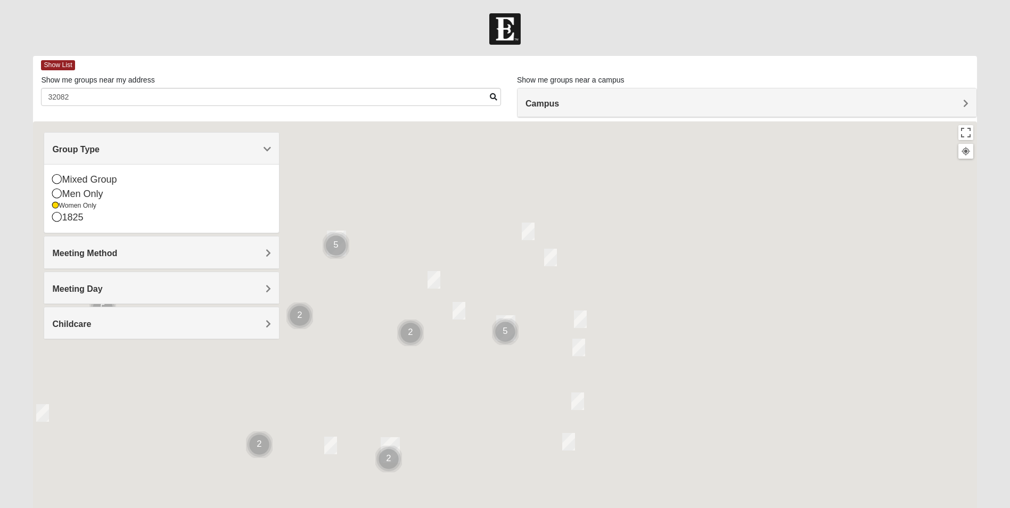
click at [515, 33] on img at bounding box center [504, 28] width 31 height 31
click at [505, 34] on img at bounding box center [504, 28] width 31 height 31
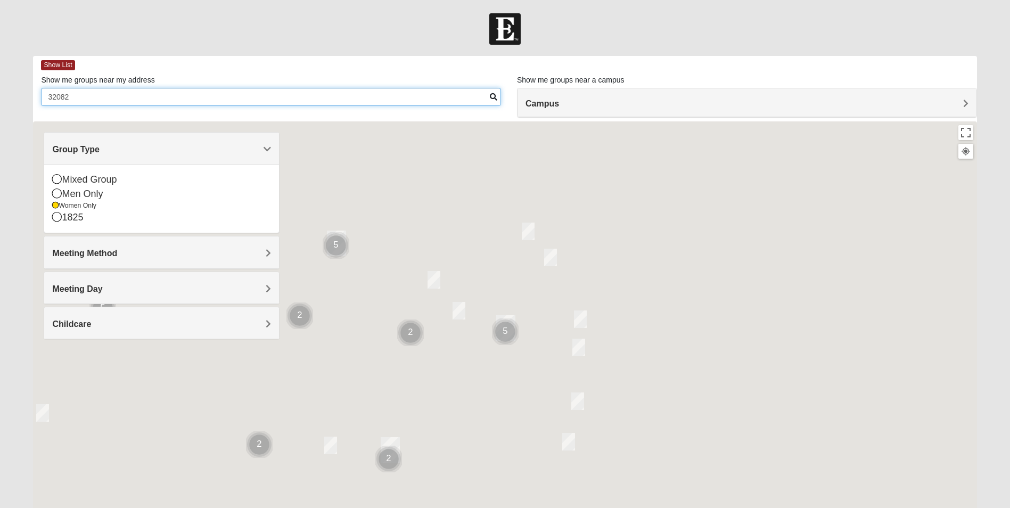
click at [88, 103] on input "32082" at bounding box center [271, 97] width 460 height 18
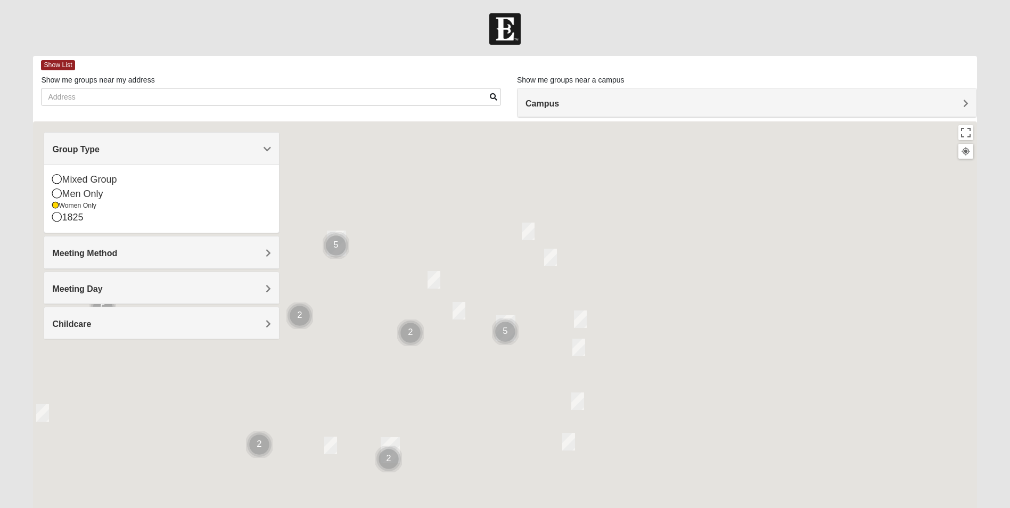
click at [598, 160] on div at bounding box center [505, 334] width 944 height 426
click at [965, 135] on button "Toggle fullscreen view" at bounding box center [966, 132] width 15 height 15
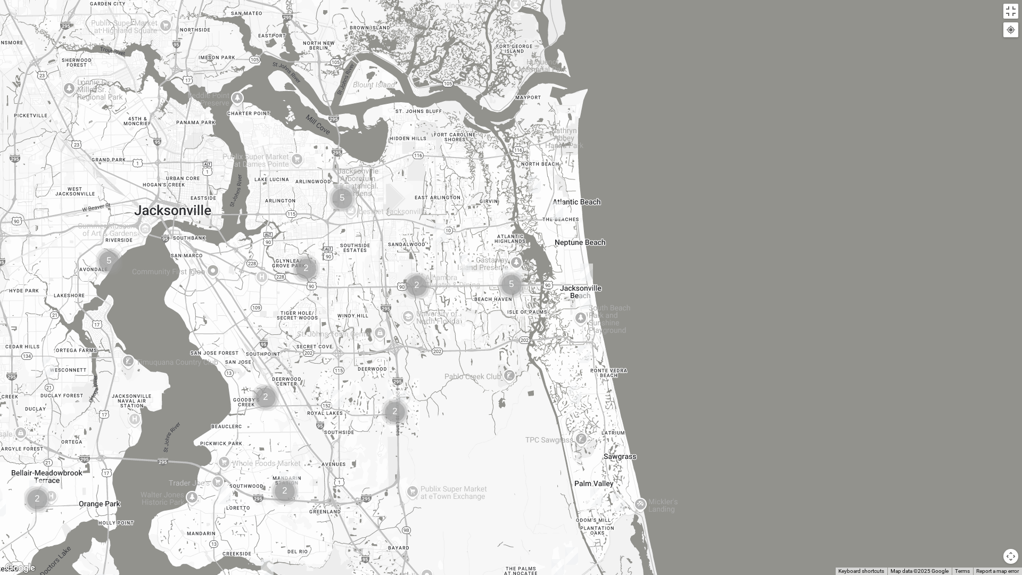
click at [513, 271] on img "San Pablo" at bounding box center [512, 281] width 19 height 26
click at [515, 285] on img "Cluster of 5 groups" at bounding box center [511, 285] width 27 height 27
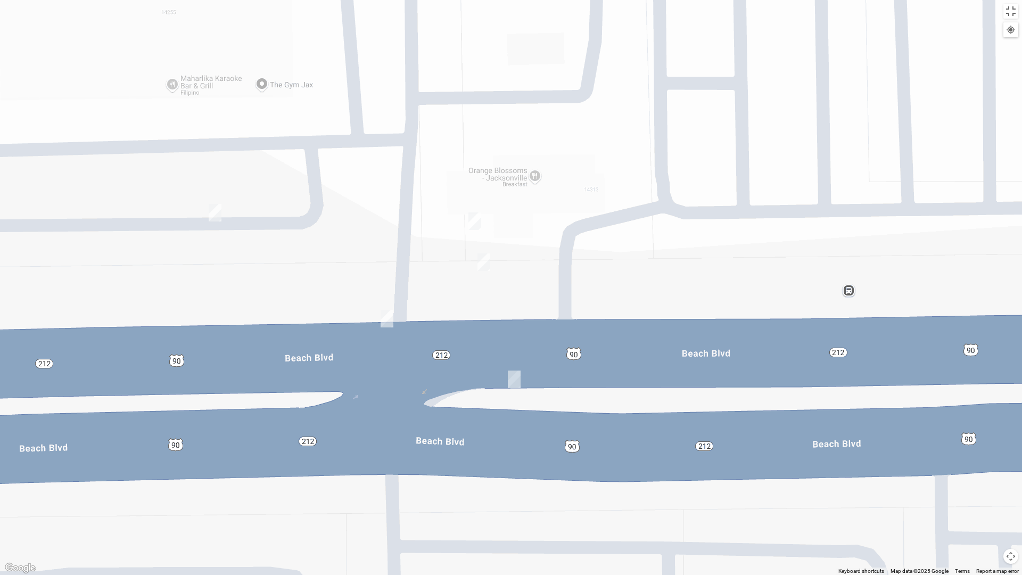
drag, startPoint x: 749, startPoint y: 284, endPoint x: 619, endPoint y: 301, distance: 131.0
click at [619, 301] on div "To navigate, press the arrow keys. San Pablo 14286 Beach Blvd Jacksonville, FL …" at bounding box center [511, 287] width 1022 height 575
click at [212, 213] on img "On Campus Womens Simpson / Helmus 32250" at bounding box center [214, 214] width 13 height 18
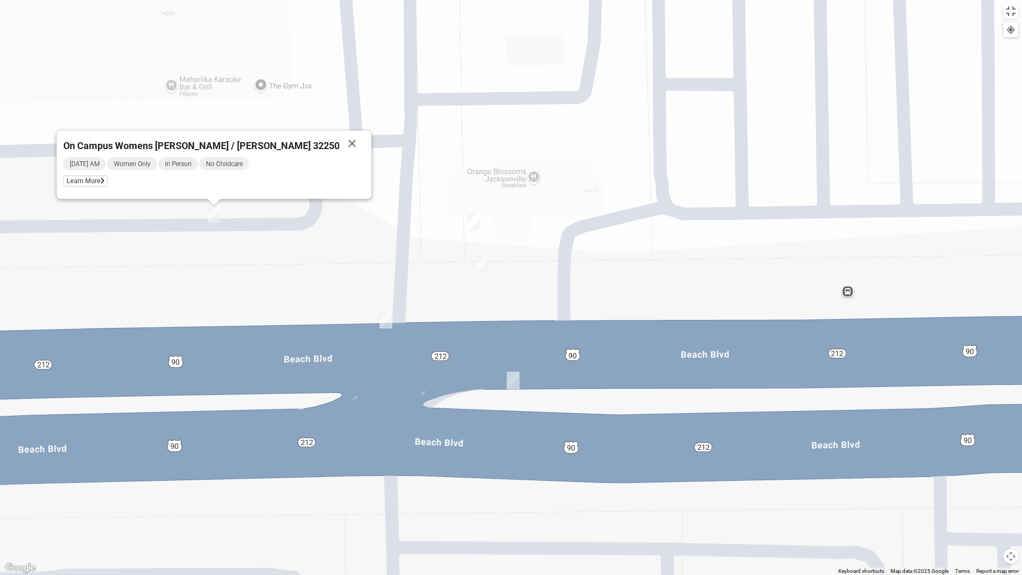
click at [472, 220] on img "Womens Wade 32250" at bounding box center [474, 223] width 13 height 18
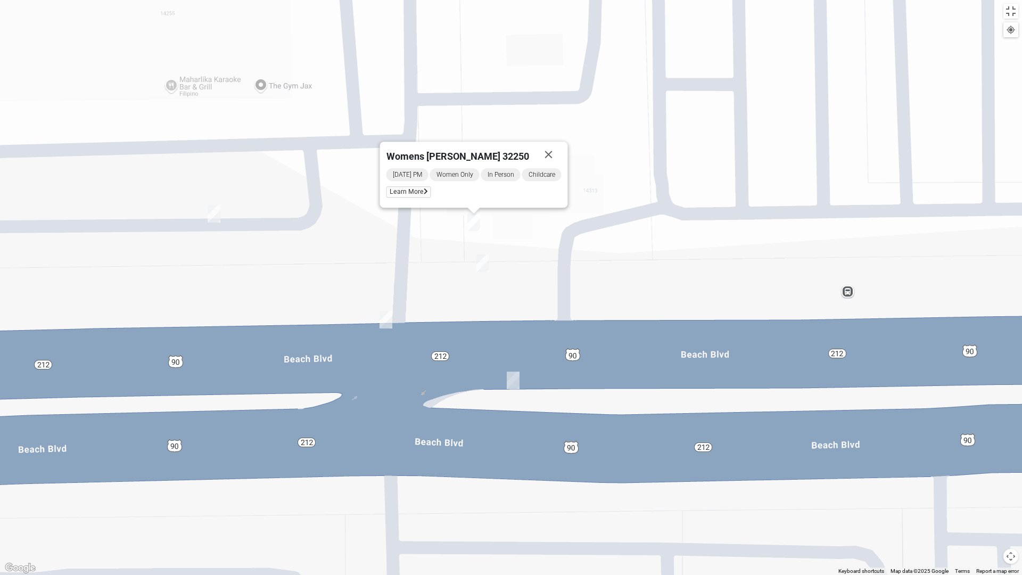
click at [483, 266] on img "On Campus Womens Manfredi 32250" at bounding box center [483, 264] width 13 height 18
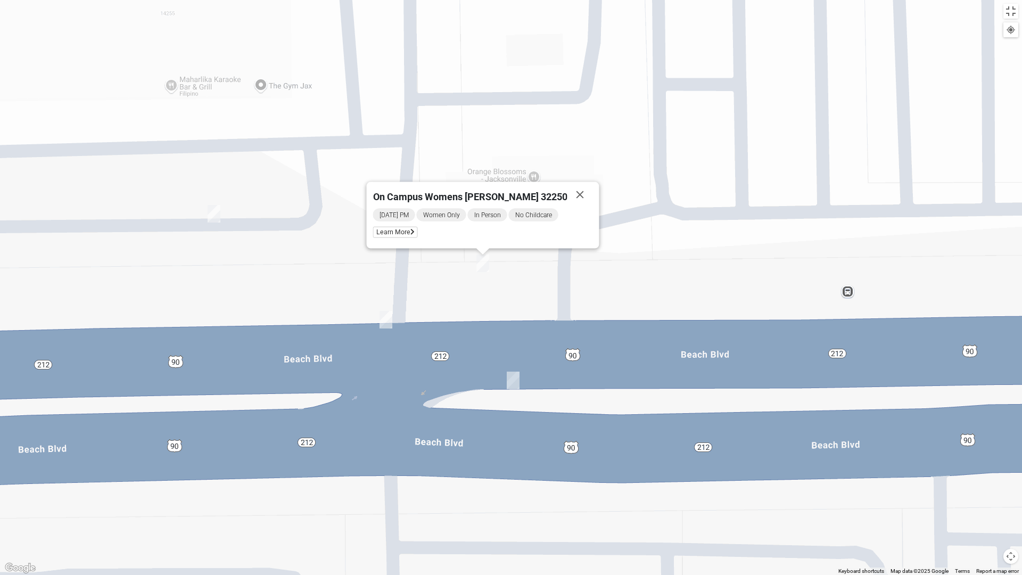
click at [387, 317] on img "On Campus Womens Holt 32250" at bounding box center [386, 320] width 13 height 18
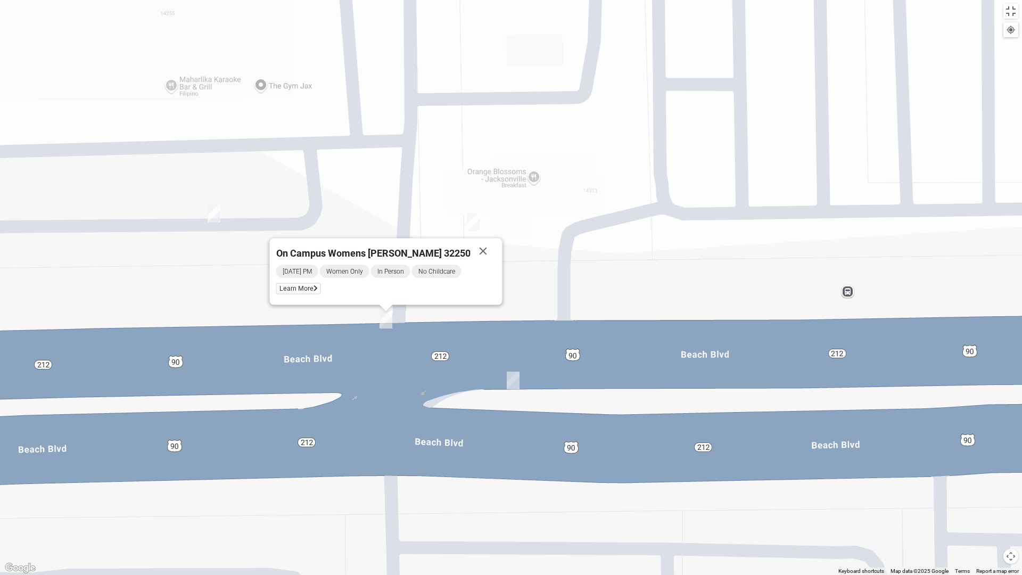
click at [516, 380] on img "On Campus Womens Smith 32250" at bounding box center [513, 381] width 13 height 18
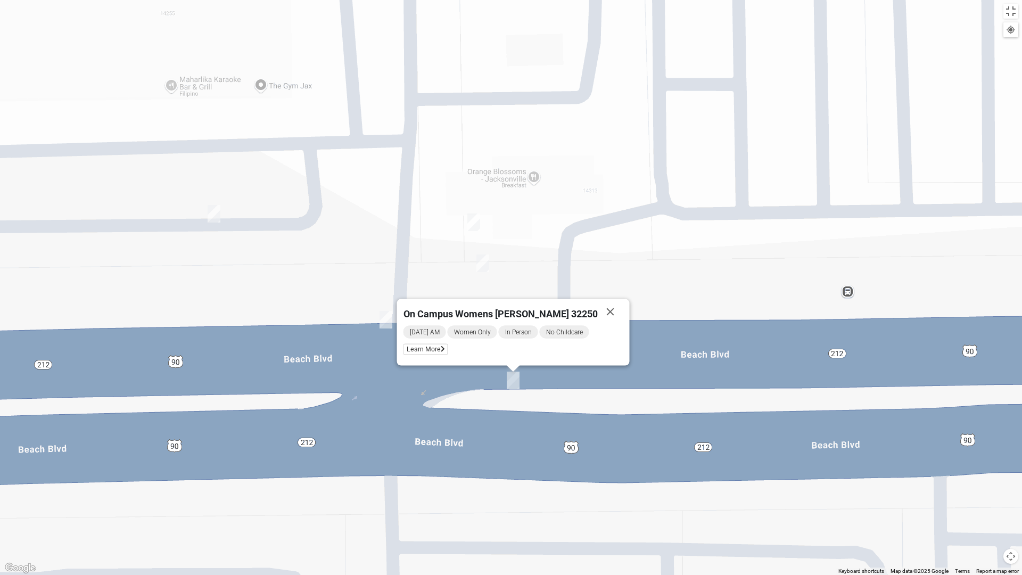
click at [387, 318] on img "On Campus Womens Holt 32250" at bounding box center [386, 320] width 13 height 18
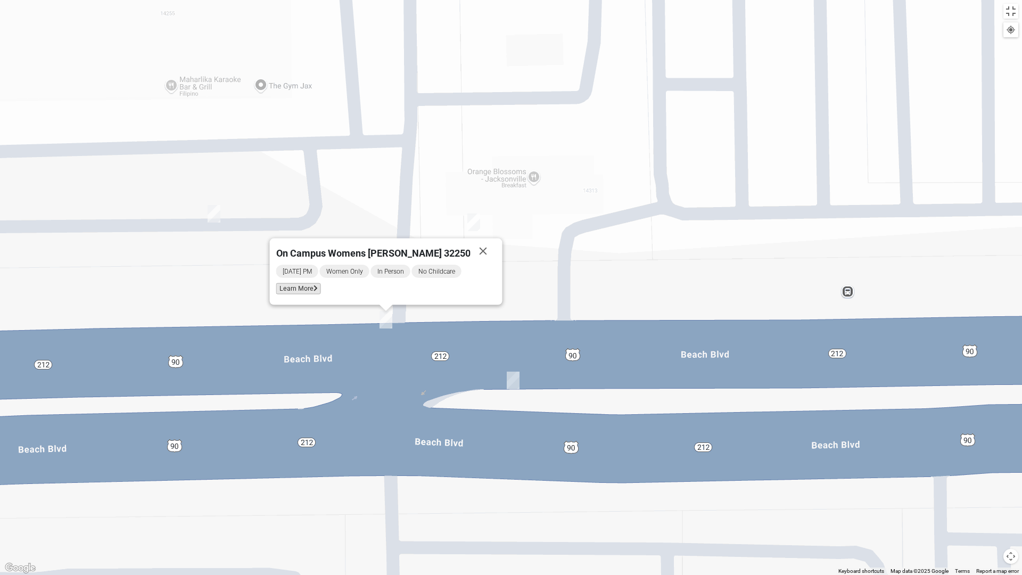
click at [318, 286] on icon at bounding box center [316, 288] width 4 height 6
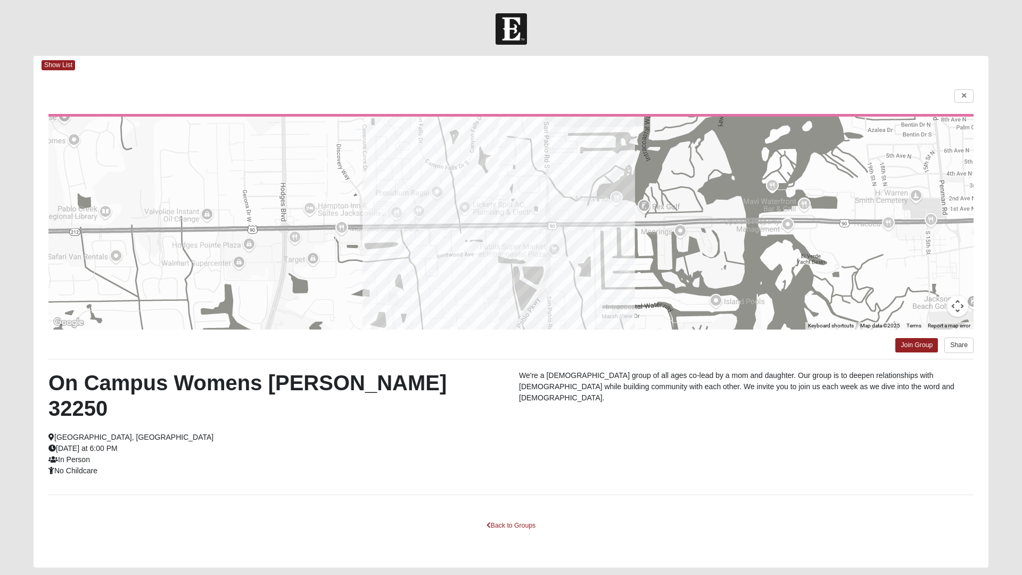
click at [71, 70] on html "Log In Find A Group Error Show List Loading Groups" at bounding box center [511, 303] width 1022 height 607
click at [504, 194] on html "Log In Find A Group Error Show List Loading Groups" at bounding box center [511, 303] width 1022 height 607
click at [962, 88] on html "Log In Find A Group Error Show List Loading Groups" at bounding box center [511, 303] width 1022 height 607
click at [964, 94] on html "Log In Find A Group Error Show List Loading Groups" at bounding box center [511, 303] width 1022 height 607
click at [962, 102] on html "Log In Find A Group Error Show List Loading Groups" at bounding box center [511, 303] width 1022 height 607
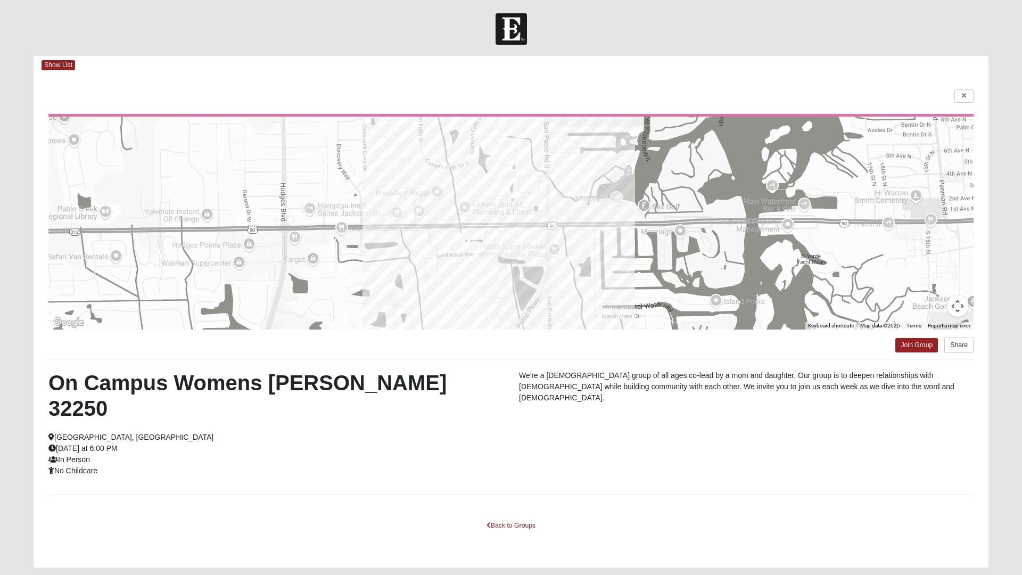
click at [962, 91] on html "Log In Find A Group Error Show List Loading Groups" at bounding box center [511, 303] width 1022 height 607
drag, startPoint x: 962, startPoint y: 91, endPoint x: 730, endPoint y: 23, distance: 241.7
click at [962, 91] on html "Log In Find A Group Error Show List Loading Groups" at bounding box center [511, 303] width 1022 height 607
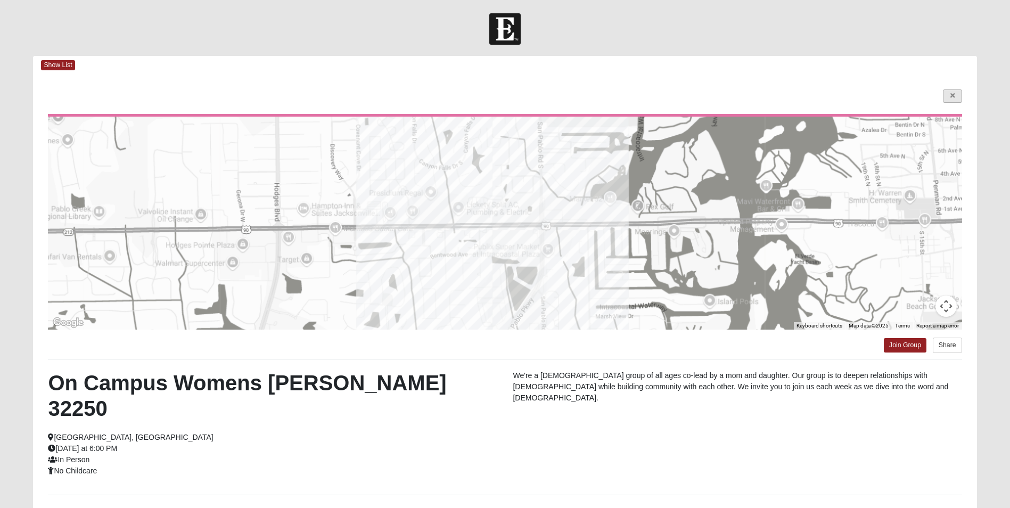
drag, startPoint x: 953, startPoint y: 86, endPoint x: 947, endPoint y: 91, distance: 7.6
click at [953, 86] on div "← Move left → Move right ↑ Move up ↓ Move down + Zoom in - Zoom out Home Jump l…" at bounding box center [505, 321] width 944 height 493
click at [948, 93] on link at bounding box center [952, 95] width 19 height 13
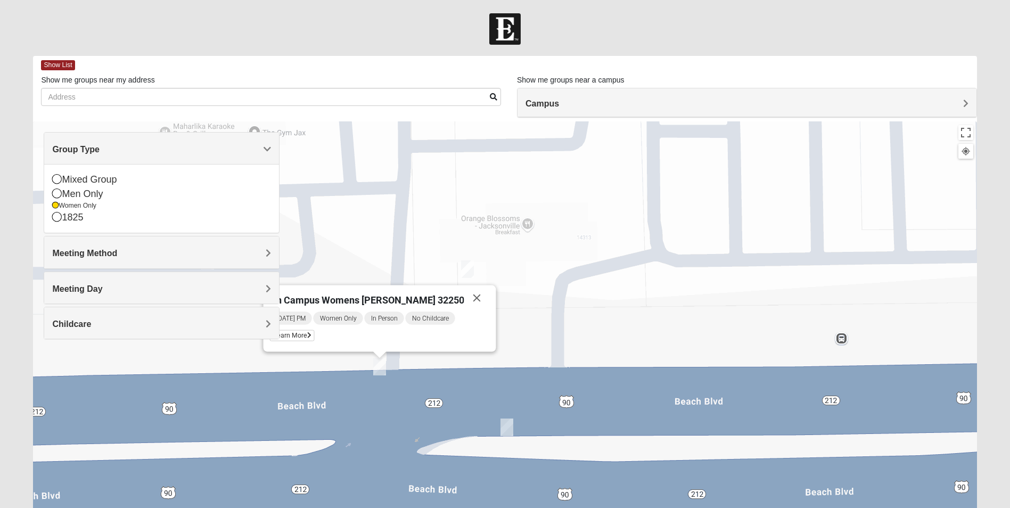
click at [510, 275] on div "On Campus Womens Holt 32250 Tuesday PM Women Only In Person No Childcare Learn …" at bounding box center [505, 334] width 944 height 426
click at [466, 272] on img "Womens Wade 32250" at bounding box center [467, 269] width 13 height 18
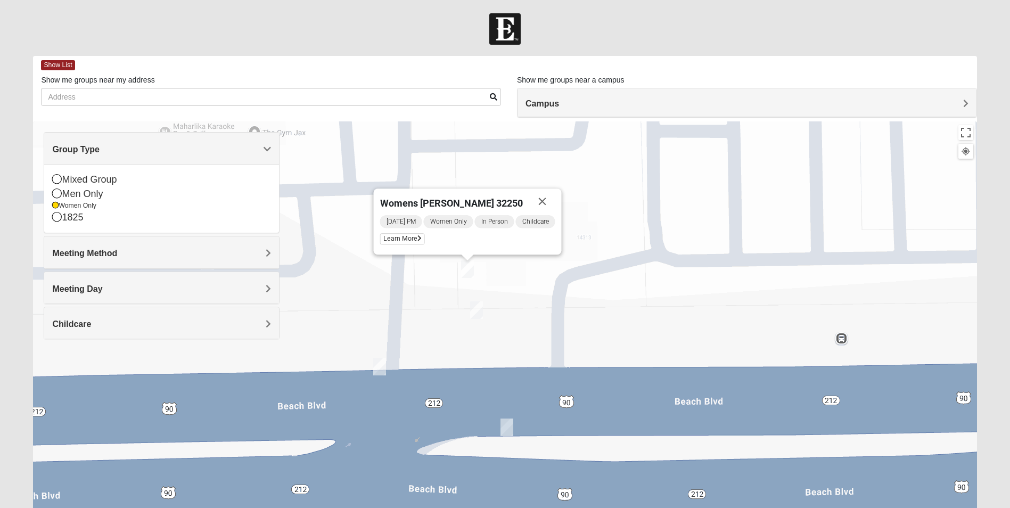
click at [482, 313] on img "On Campus Womens Manfredi 32250" at bounding box center [476, 310] width 13 height 18
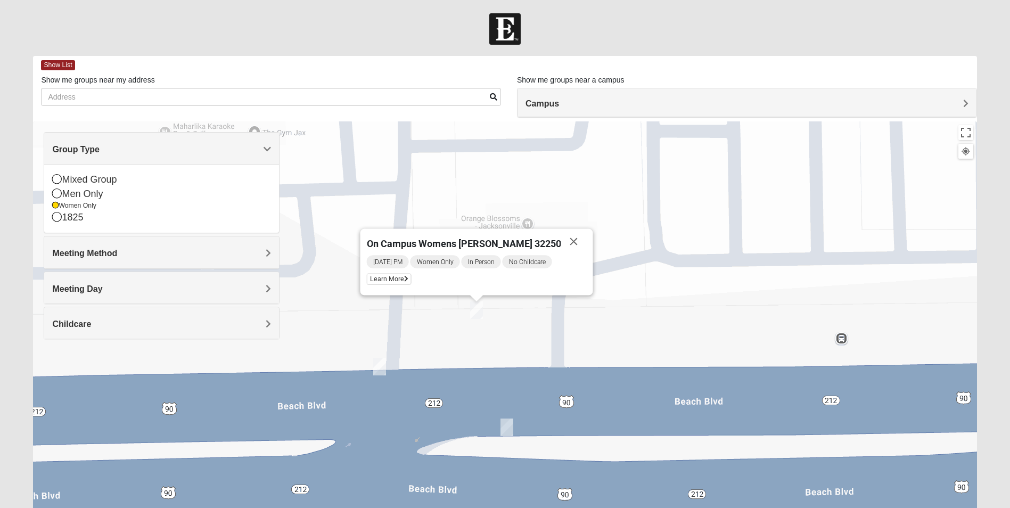
click at [100, 146] on span "Group Type" at bounding box center [75, 149] width 47 height 9
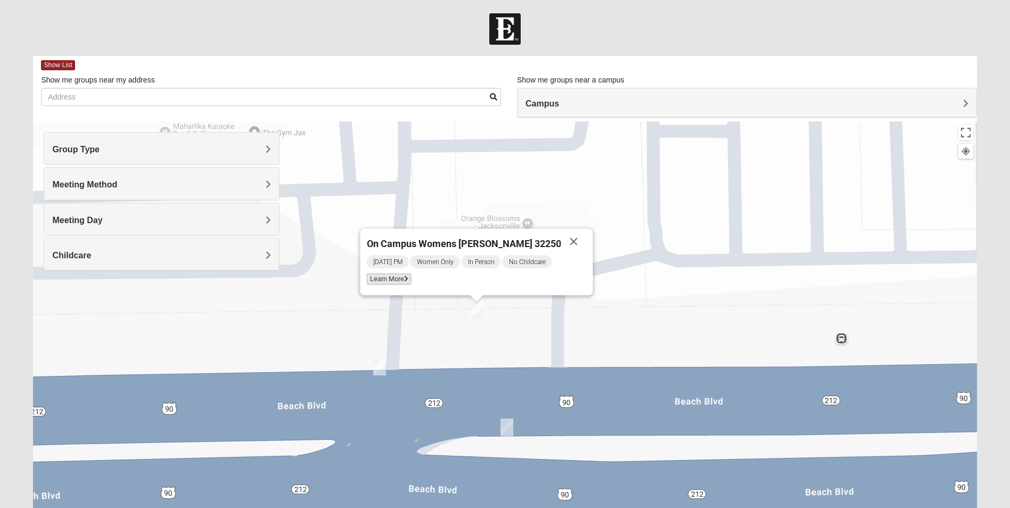
click at [407, 276] on span "Learn More" at bounding box center [389, 279] width 45 height 11
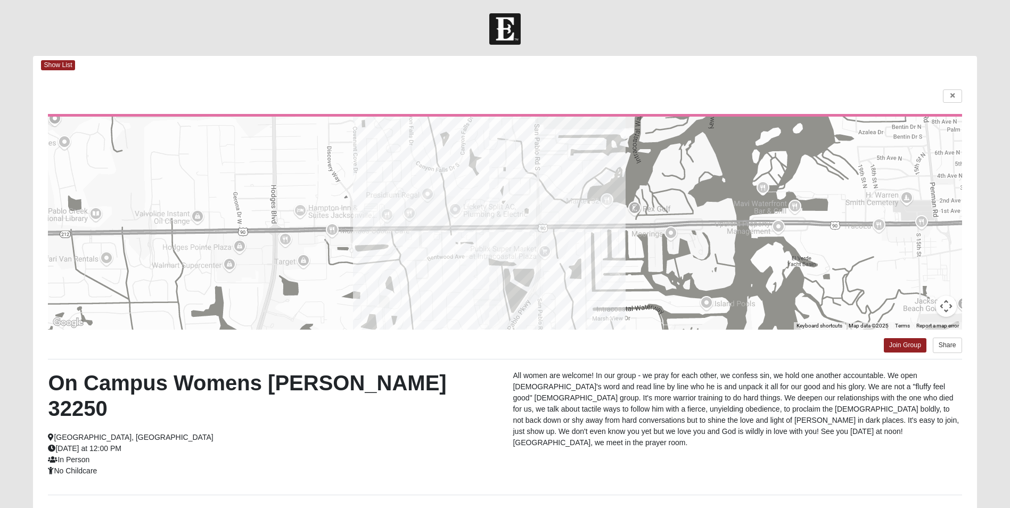
click at [512, 38] on img at bounding box center [504, 28] width 31 height 31
click at [510, 2] on body "Log In Find A Group Error Show List Loading Groups" at bounding box center [505, 303] width 1010 height 607
click at [950, 92] on link at bounding box center [952, 95] width 19 height 13
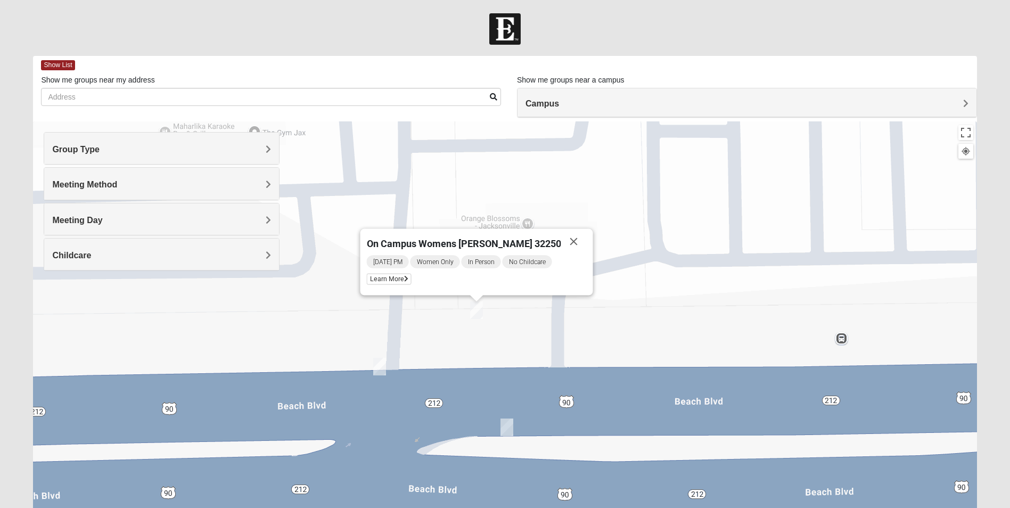
click at [648, 315] on div "On Campus Womens Manfredi 32250 Wednesday PM Women Only In Person No Childcare …" at bounding box center [505, 334] width 944 height 426
click at [386, 359] on div "On Campus Womens Manfredi 32250 Wednesday PM Women Only In Person No Childcare …" at bounding box center [505, 334] width 944 height 426
click at [380, 364] on img "On Campus Womens Holt 32250" at bounding box center [379, 367] width 13 height 18
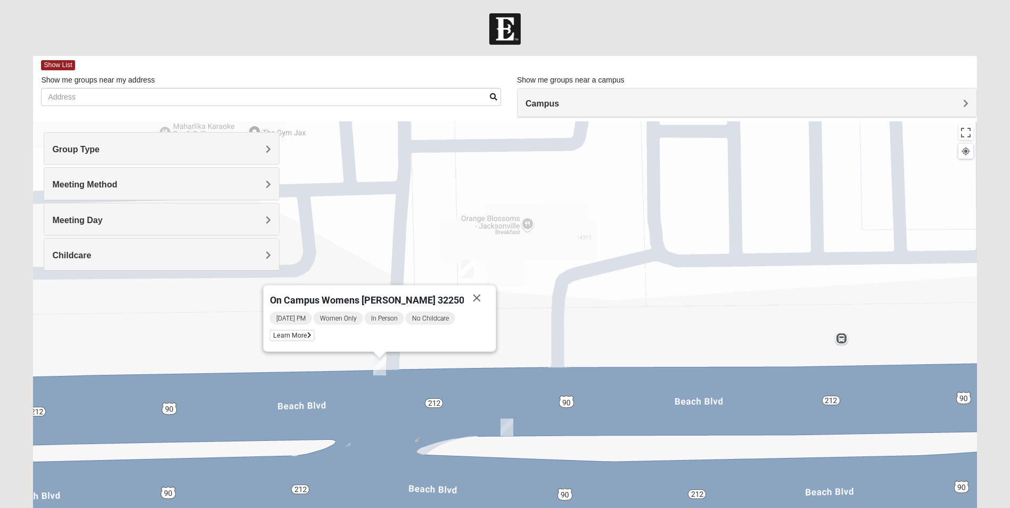
click at [469, 271] on img "Womens Wade 32250" at bounding box center [467, 269] width 13 height 18
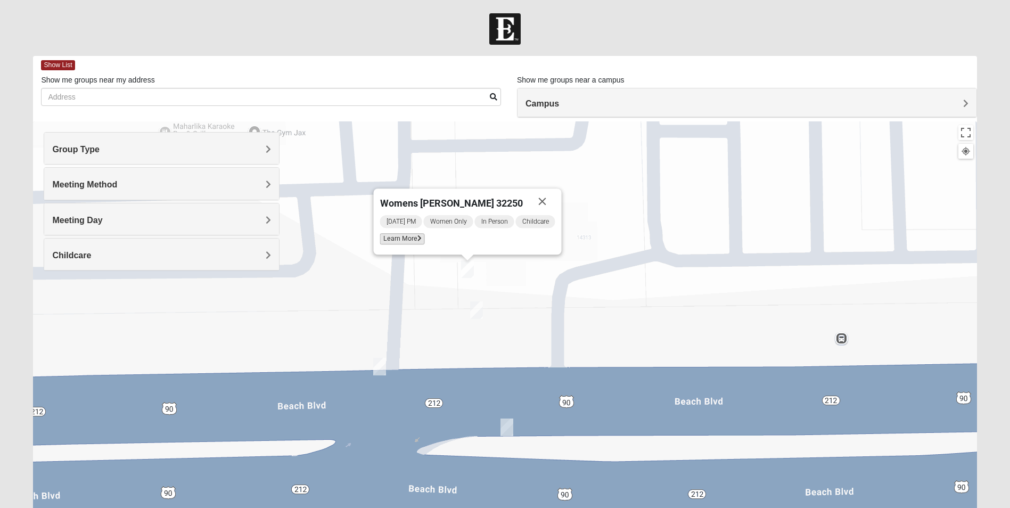
click at [414, 239] on span "Learn More" at bounding box center [402, 238] width 45 height 11
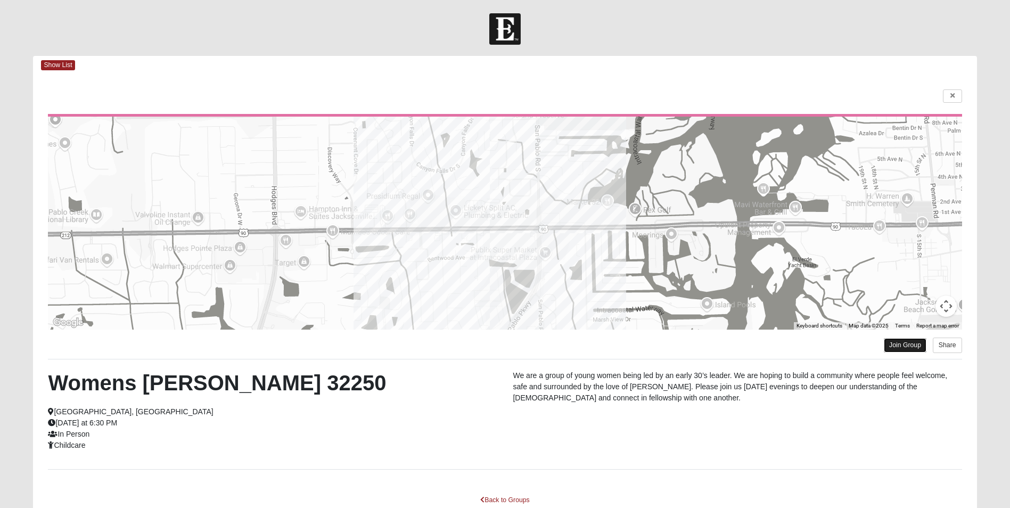
click at [907, 349] on link "Join Group" at bounding box center [905, 345] width 43 height 14
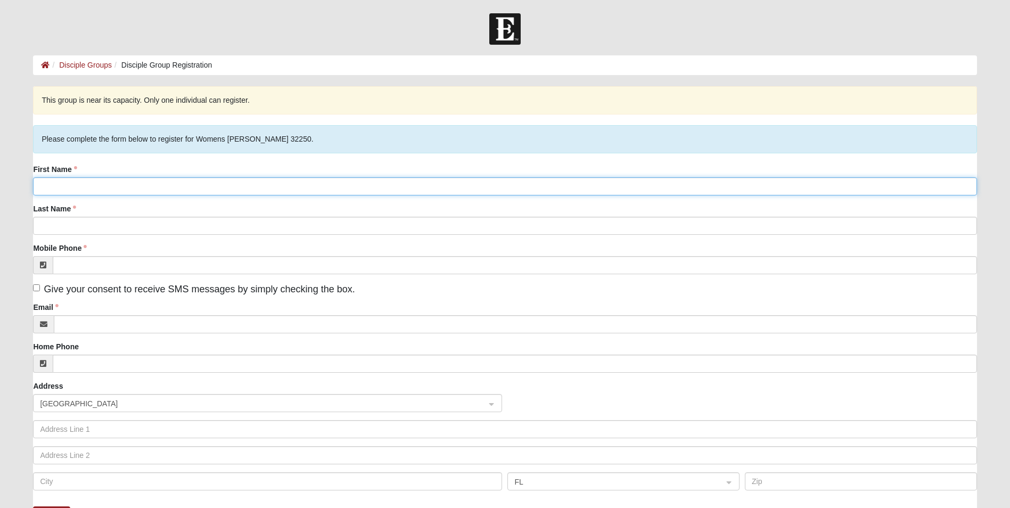
click at [92, 181] on input "First Name" at bounding box center [505, 186] width 944 height 18
type input "Jacqueline"
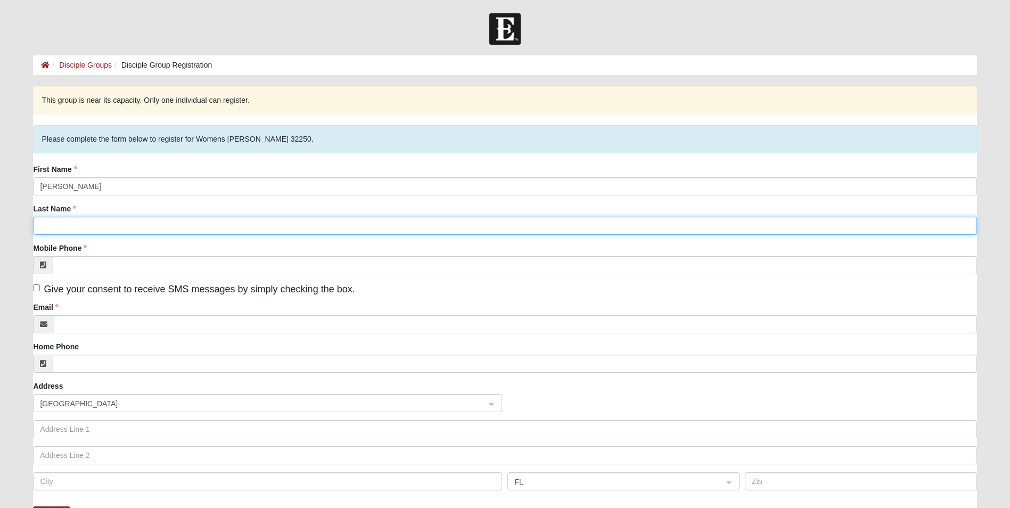
type input "Ruch"
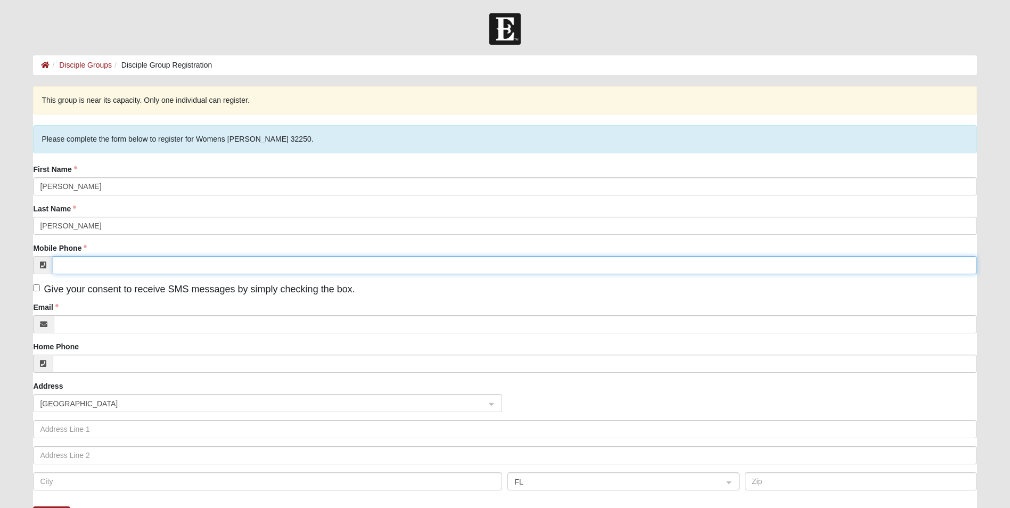
type input "(561) 702-3719"
type input "jacquelineruch15@aol.com"
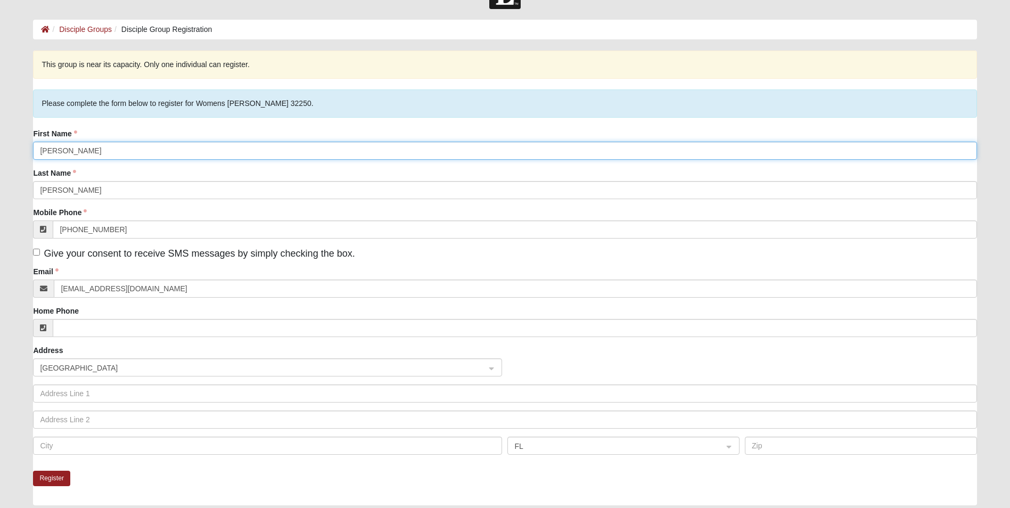
scroll to position [160, 0]
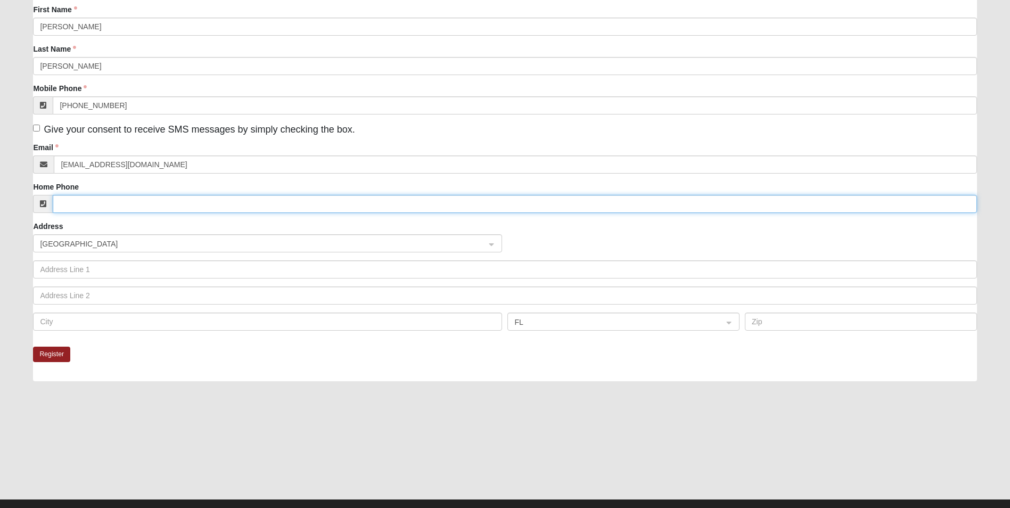
click at [67, 199] on input "Home Phone" at bounding box center [515, 204] width 924 height 18
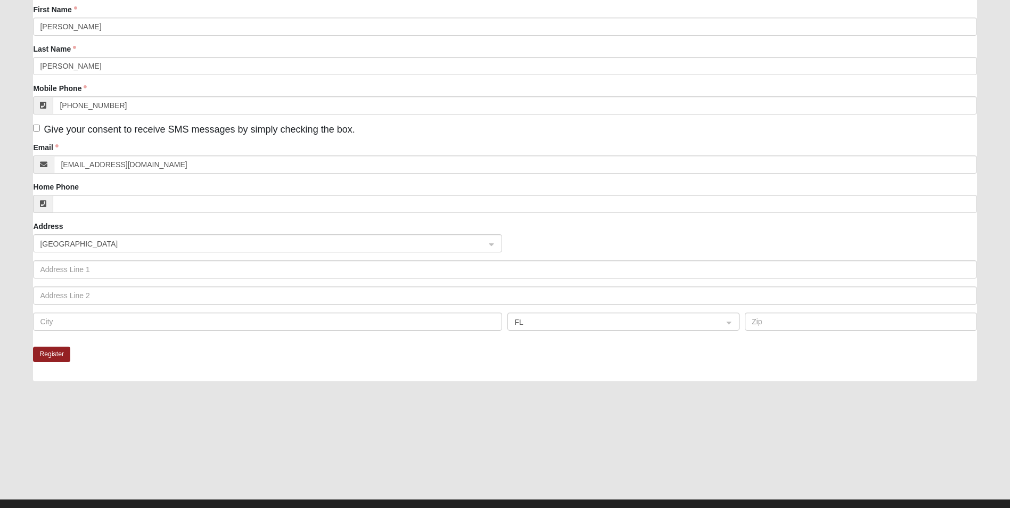
click at [2, 236] on form "Log In Disciple Group Registration Disciple Groups Disciple Group Registration …" at bounding box center [505, 190] width 1010 height 673
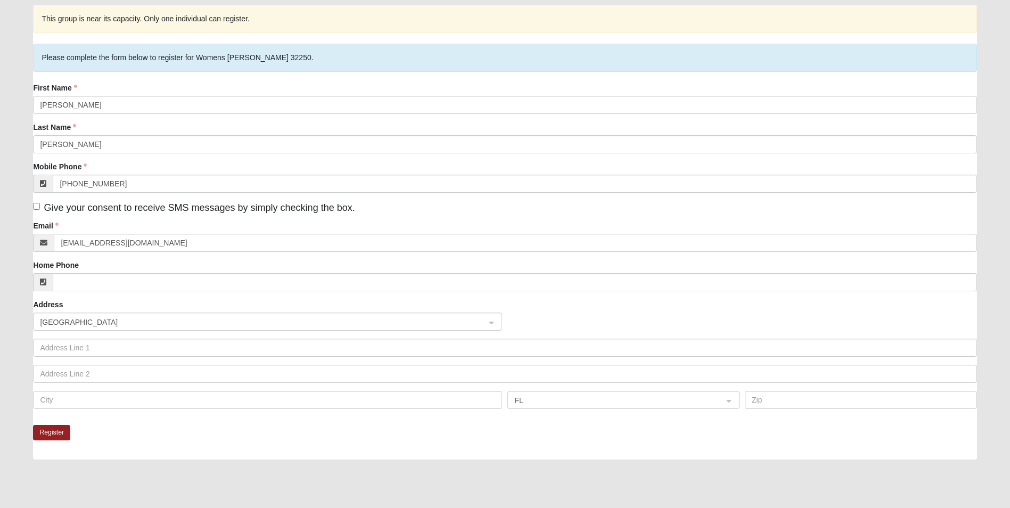
scroll to position [107, 0]
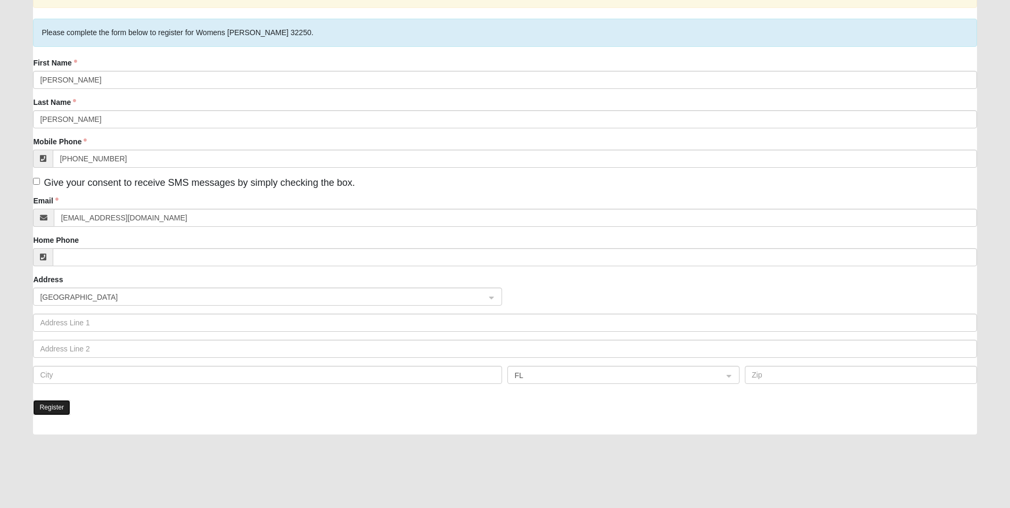
click at [60, 405] on button "Register" at bounding box center [51, 407] width 37 height 15
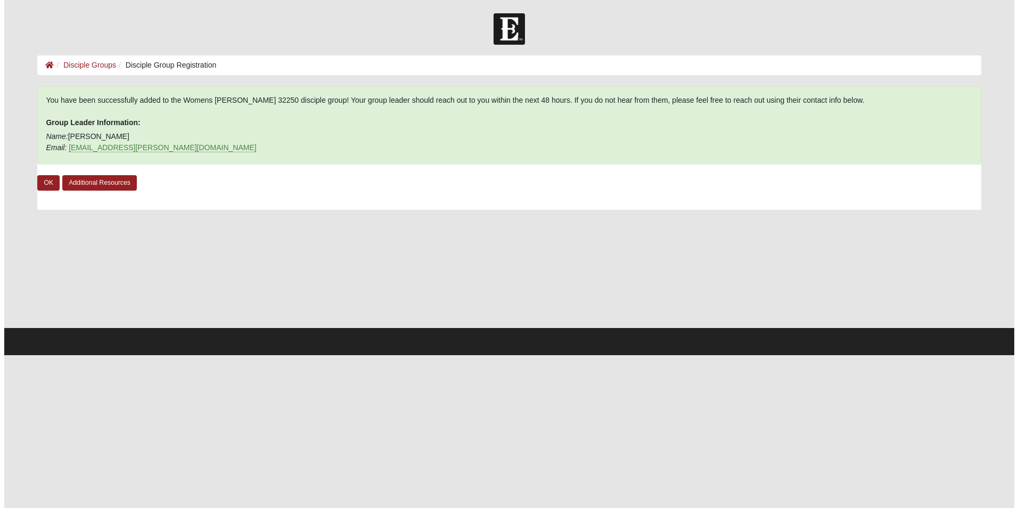
scroll to position [0, 0]
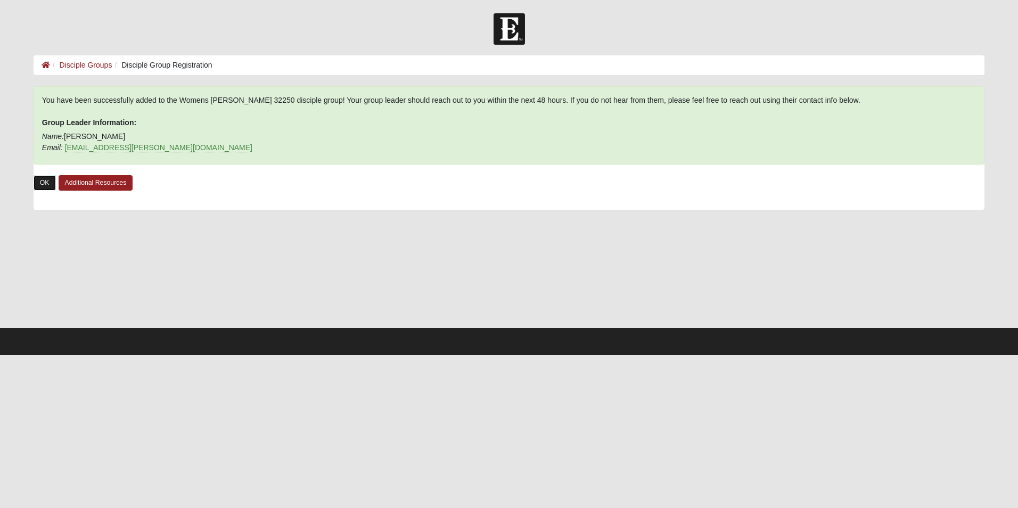
click at [47, 187] on link "OK" at bounding box center [45, 182] width 22 height 15
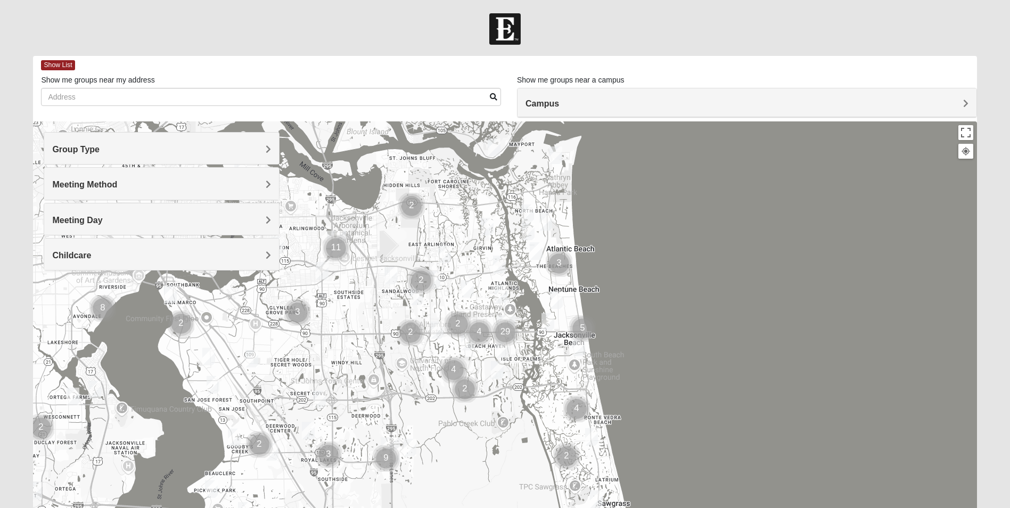
click at [203, 142] on div "Group Type" at bounding box center [161, 148] width 235 height 31
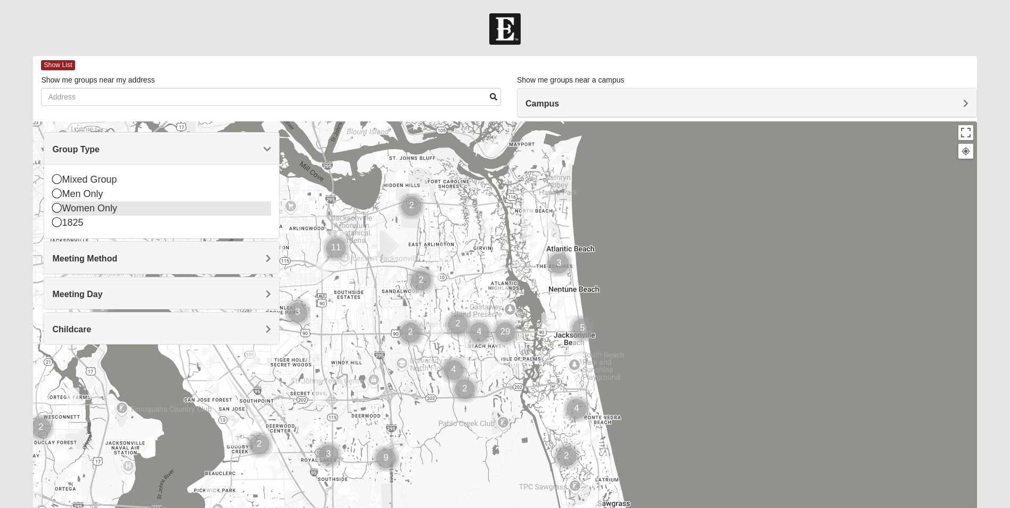
click at [72, 211] on div "Women Only" at bounding box center [161, 208] width 219 height 14
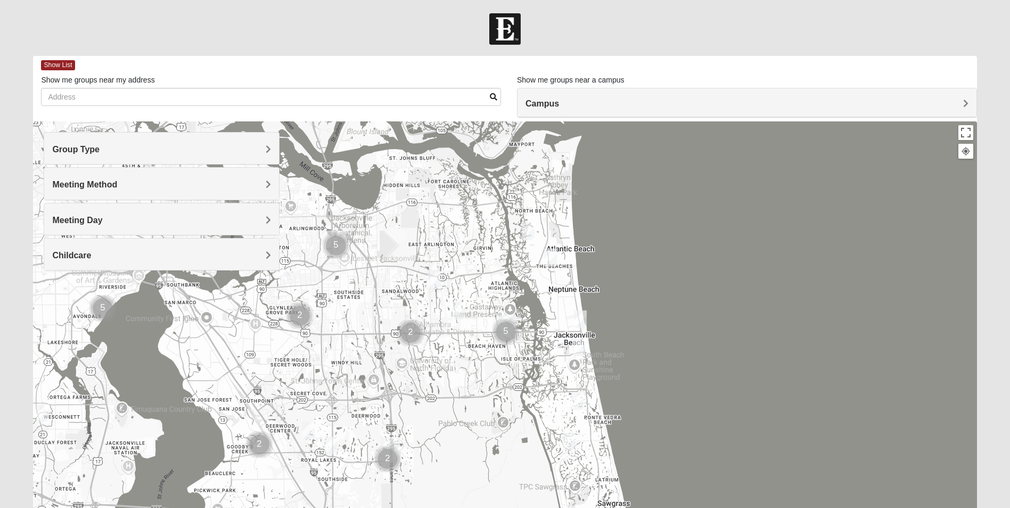
click at [119, 191] on div "Meeting Method" at bounding box center [161, 183] width 235 height 31
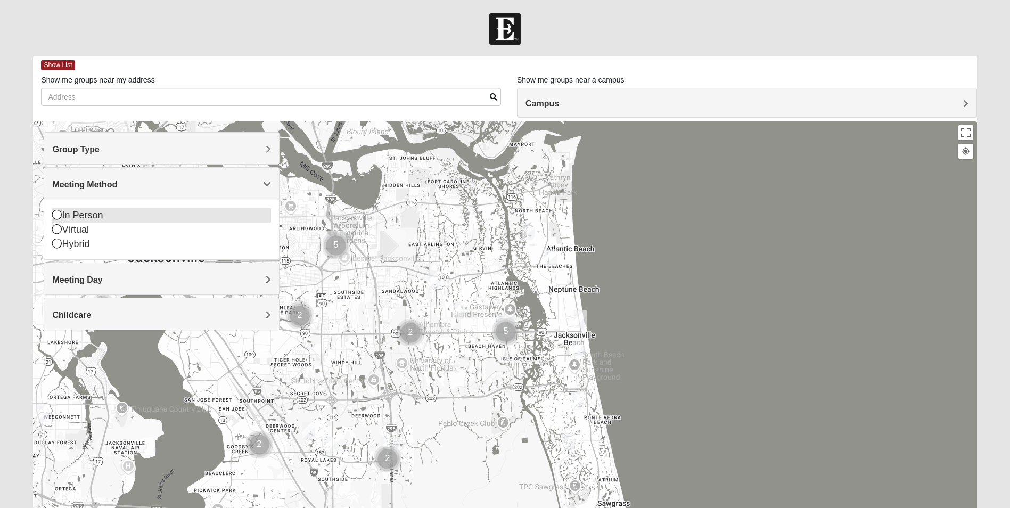
click at [95, 216] on div "In Person" at bounding box center [161, 215] width 219 height 14
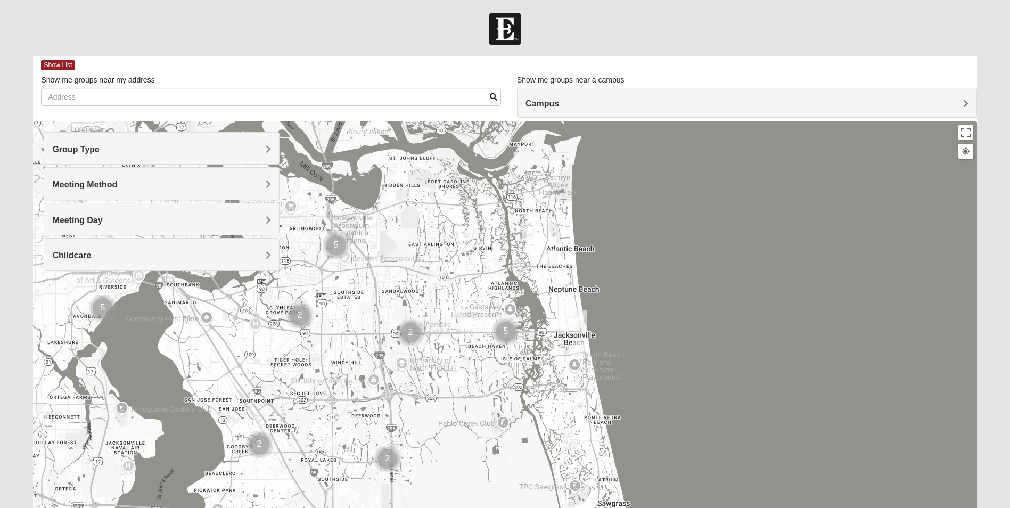
click at [569, 113] on div "Campus" at bounding box center [747, 102] width 459 height 29
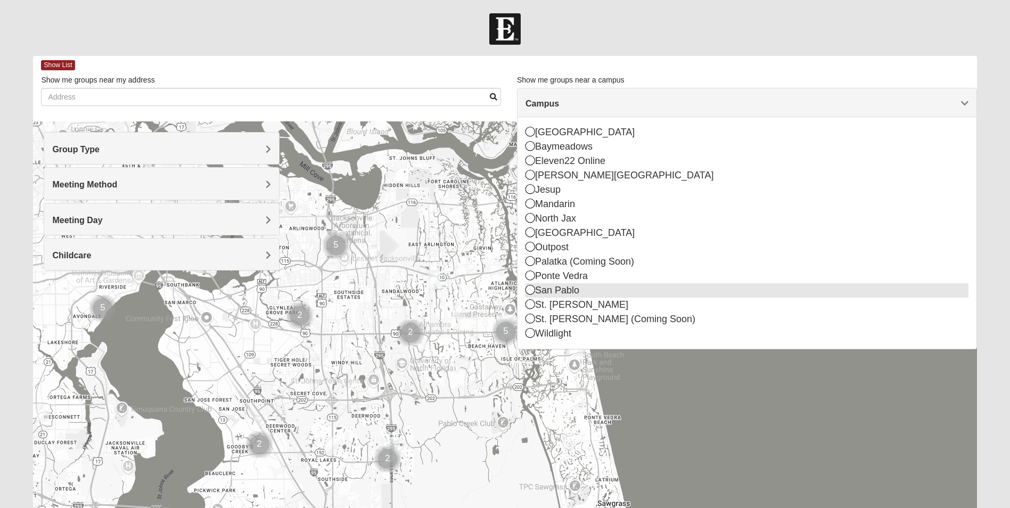
click at [533, 289] on icon at bounding box center [531, 290] width 10 height 10
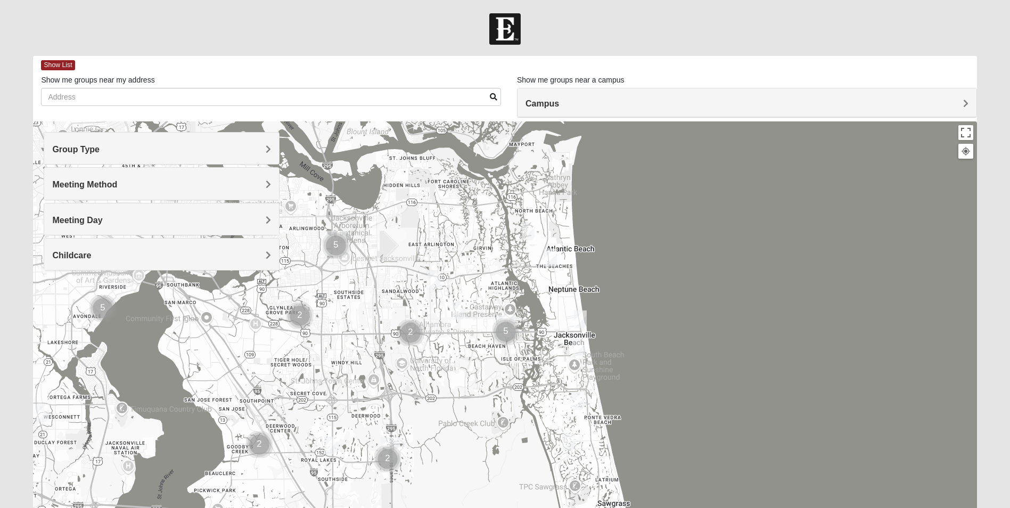
click at [508, 321] on img "Cluster of 5 groups" at bounding box center [506, 331] width 27 height 27
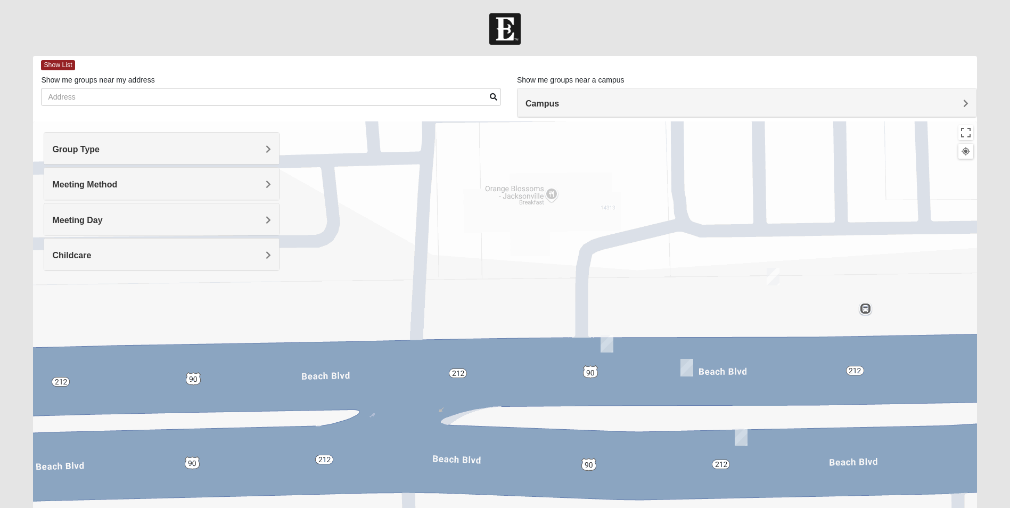
click at [774, 279] on img "On Campus Womens Holt 32250" at bounding box center [773, 277] width 13 height 18
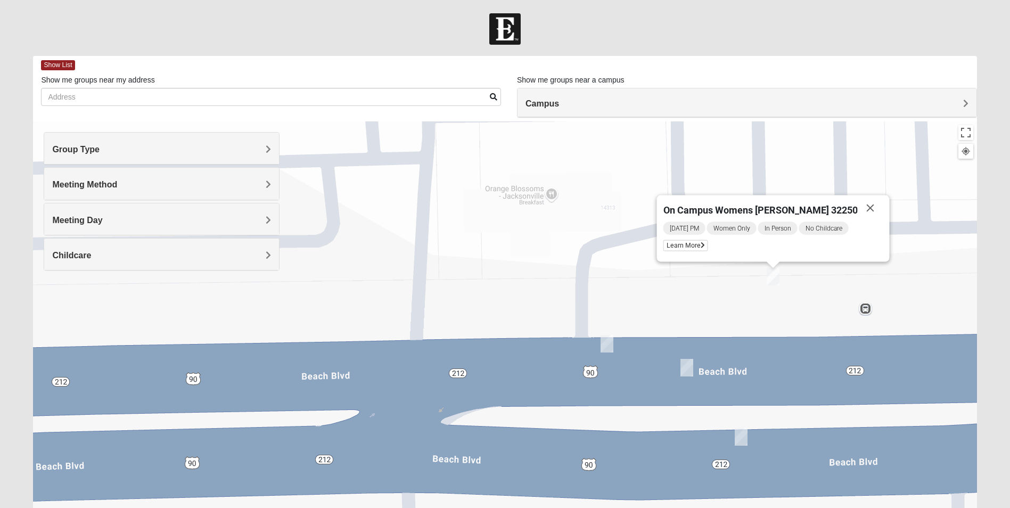
click at [601, 349] on img "Womens Wade 32250" at bounding box center [607, 344] width 13 height 18
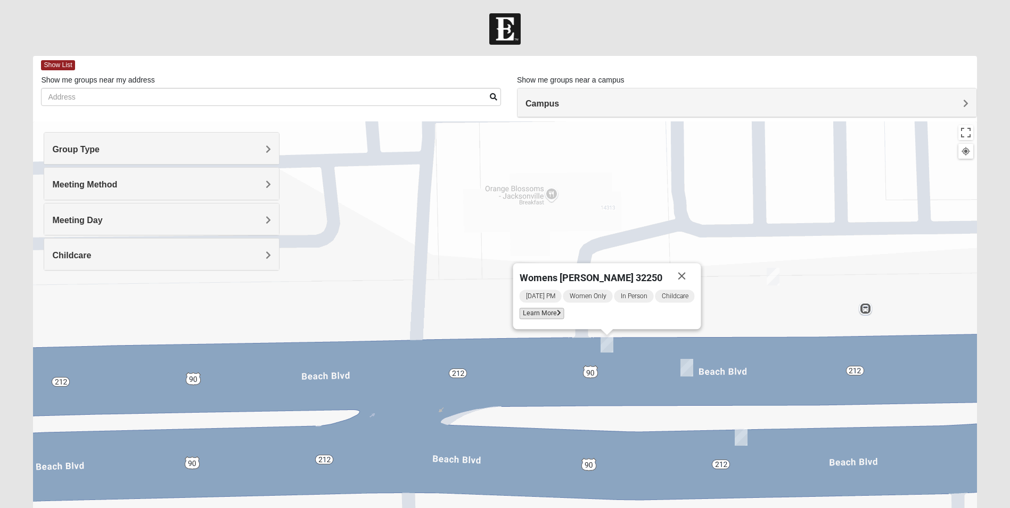
click at [543, 315] on span "Learn More" at bounding box center [542, 313] width 45 height 11
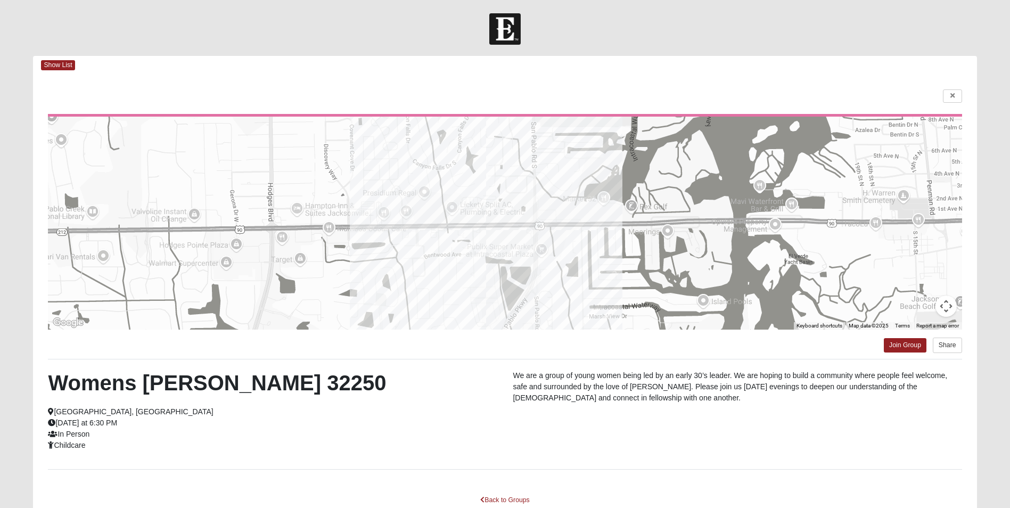
click at [506, 24] on img at bounding box center [504, 28] width 31 height 31
click at [62, 55] on div at bounding box center [505, 55] width 960 height 1
click at [60, 67] on span "Show List" at bounding box center [58, 65] width 34 height 10
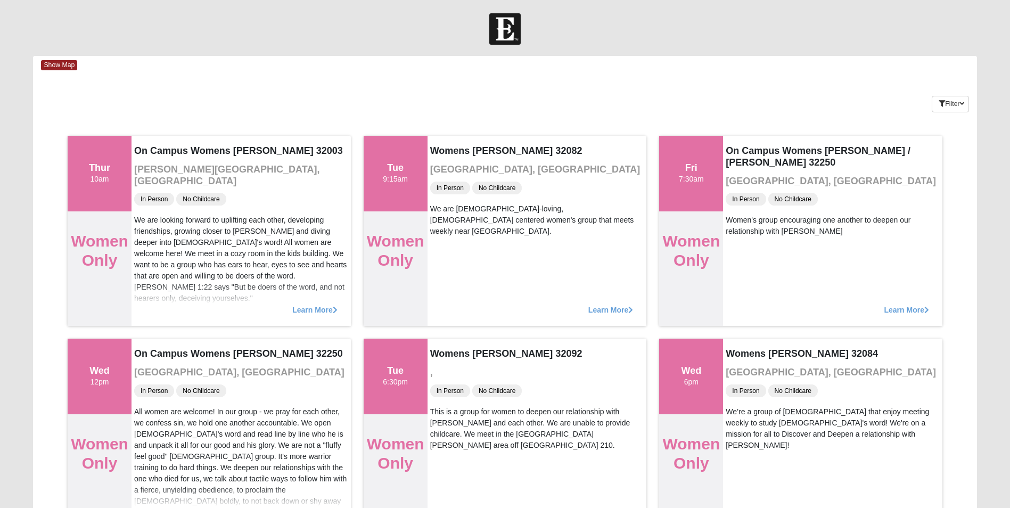
click at [509, 20] on img at bounding box center [504, 28] width 31 height 31
